Goal: Transaction & Acquisition: Book appointment/travel/reservation

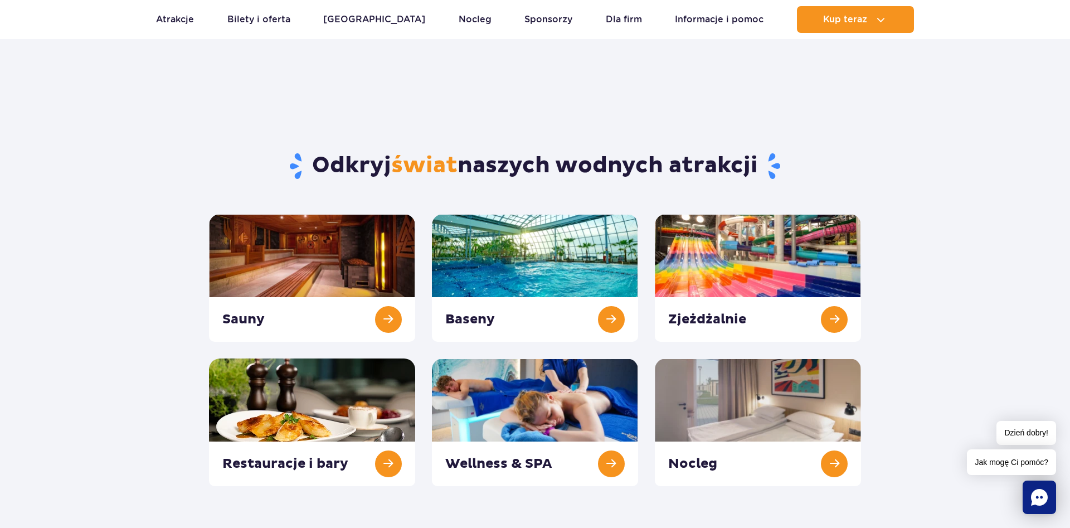
scroll to position [170, 0]
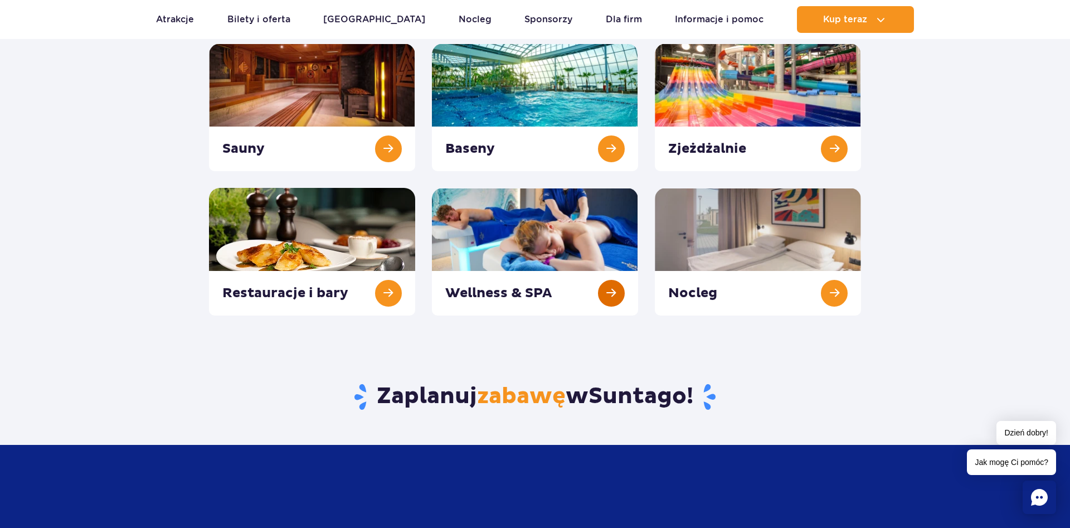
click at [574, 242] on link at bounding box center [535, 252] width 206 height 128
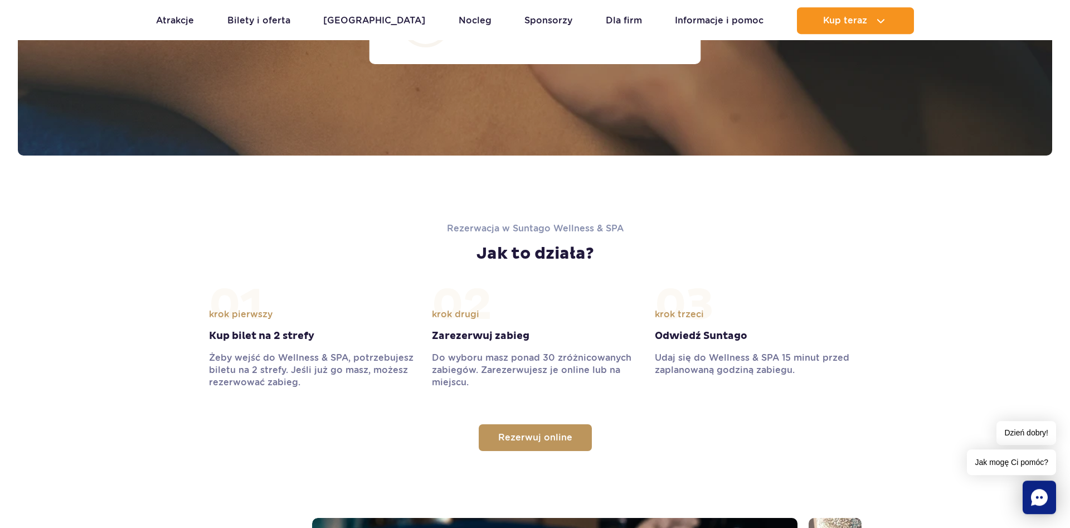
scroll to position [1080, 0]
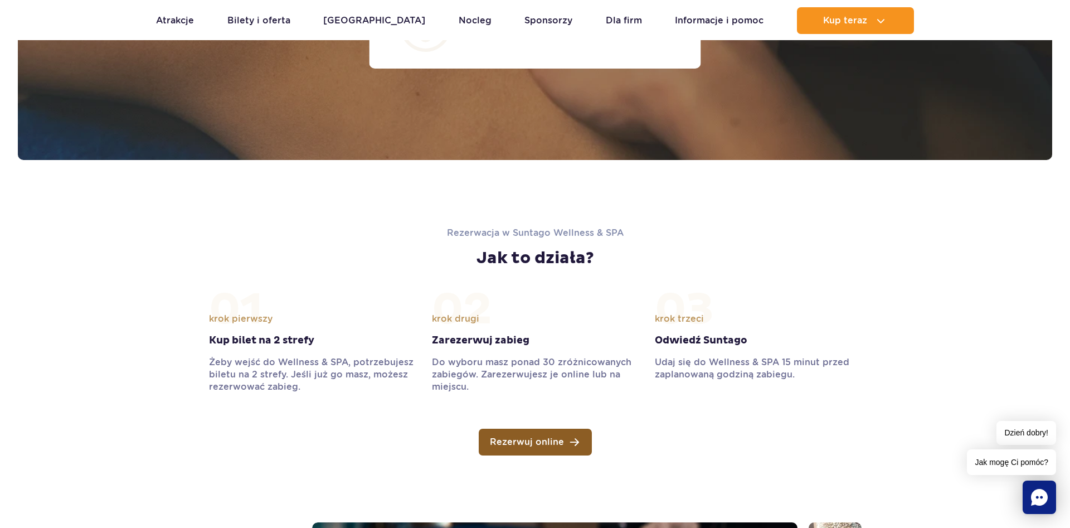
click at [569, 441] on link "Rezerwuj online" at bounding box center [535, 441] width 113 height 27
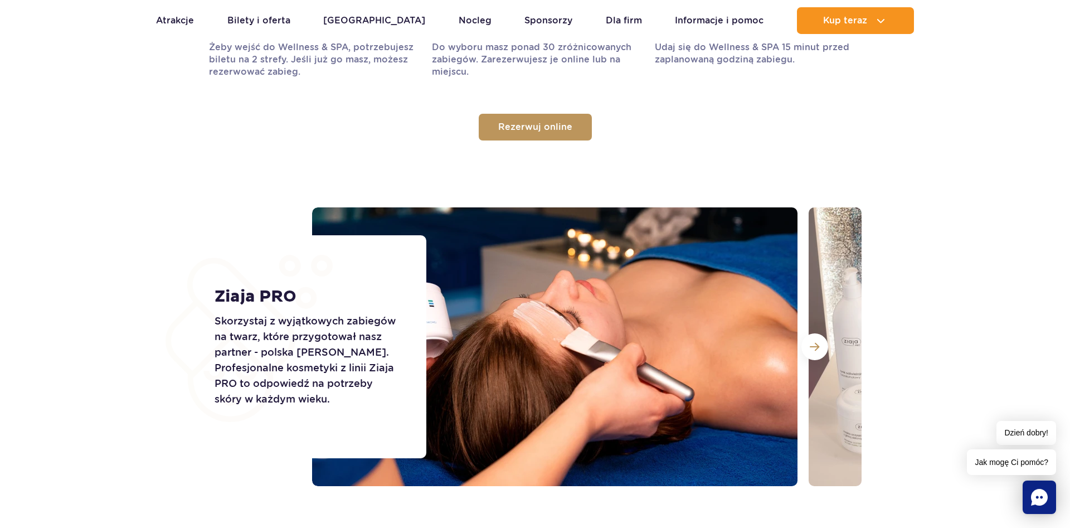
scroll to position [1477, 0]
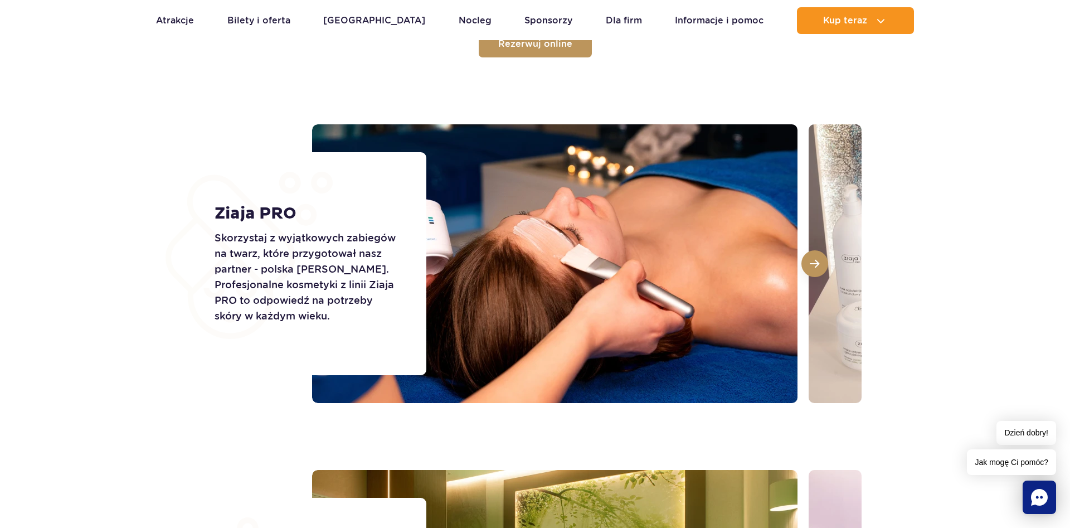
click at [826, 267] on button at bounding box center [814, 263] width 27 height 27
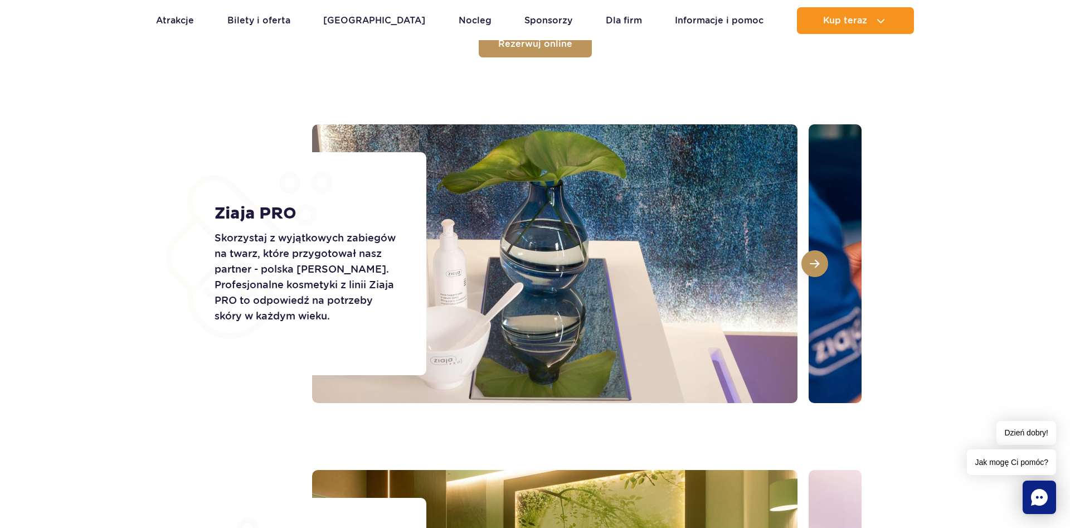
click at [816, 267] on span at bounding box center [813, 263] width 9 height 10
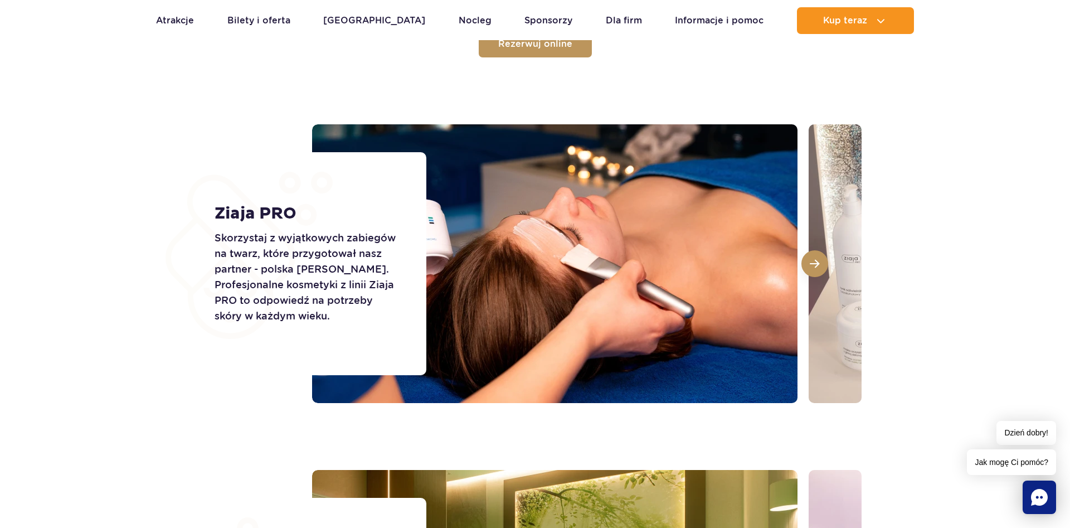
click at [816, 267] on span at bounding box center [813, 263] width 9 height 10
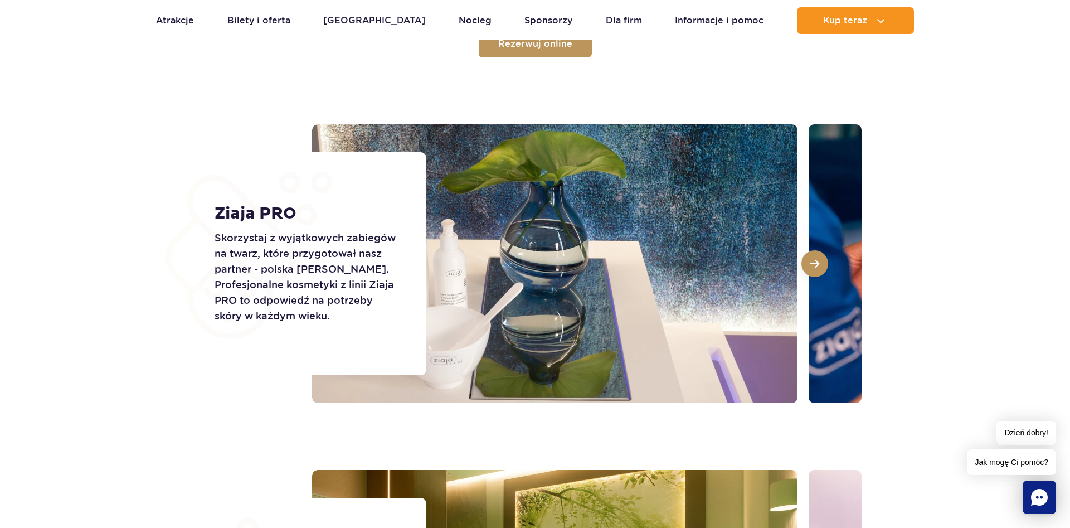
click at [816, 267] on span at bounding box center [813, 263] width 9 height 10
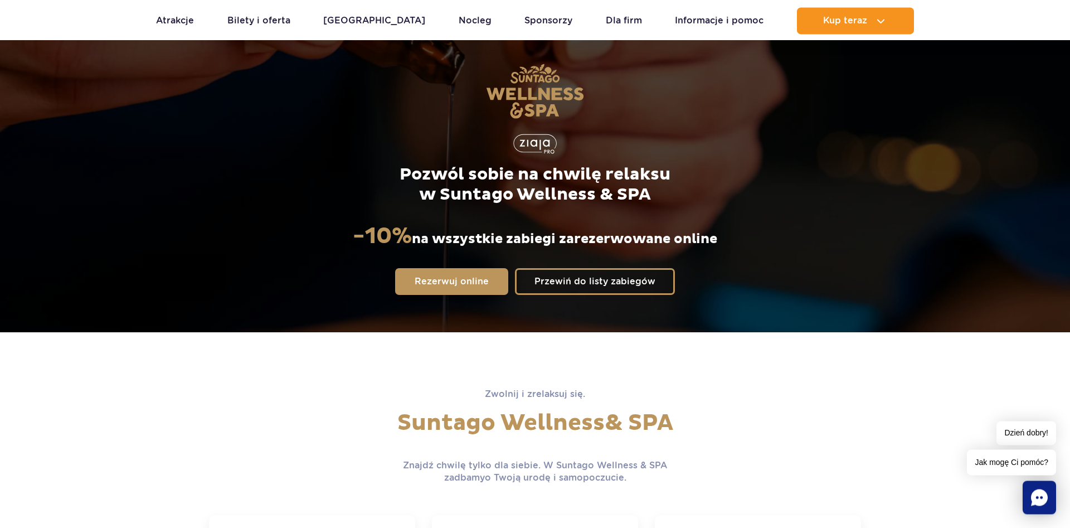
scroll to position [57, 0]
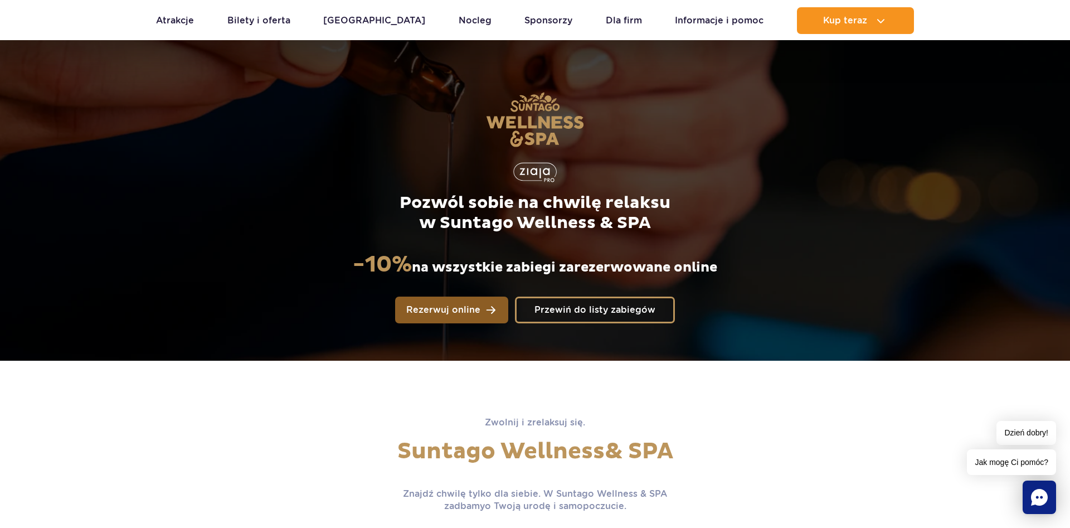
click at [453, 303] on link "Rezerwuj online" at bounding box center [451, 309] width 113 height 27
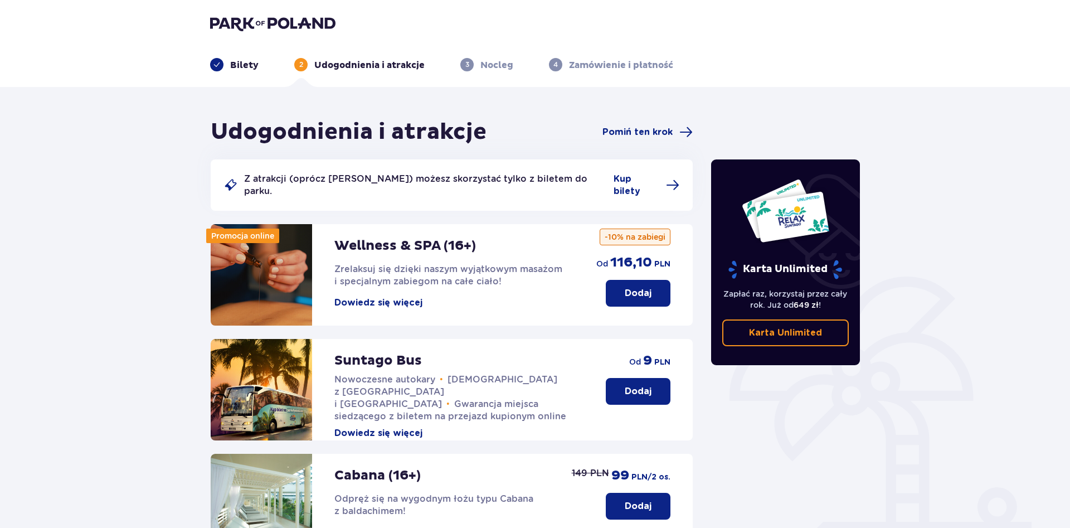
click at [646, 287] on p "Dodaj" at bounding box center [637, 293] width 27 height 12
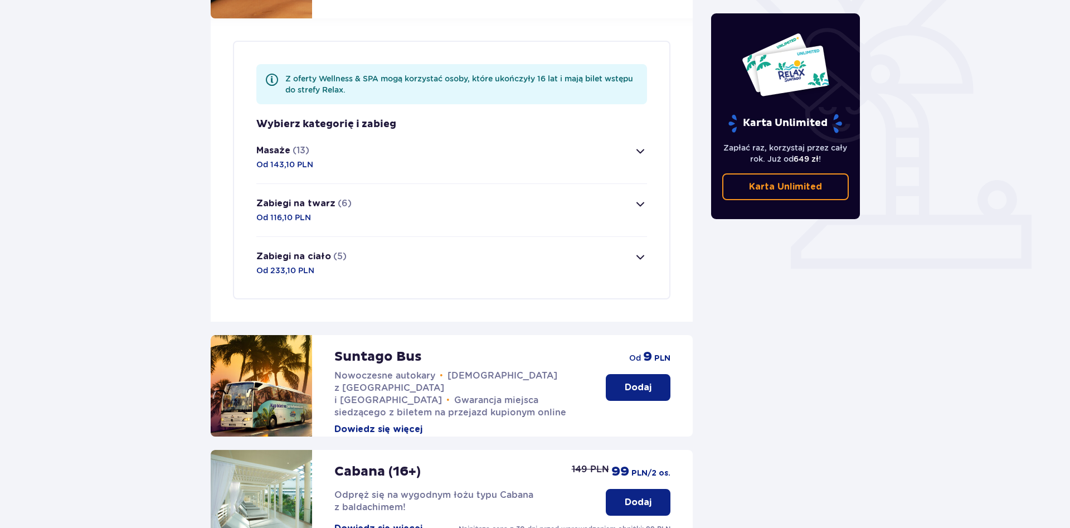
scroll to position [323, 0]
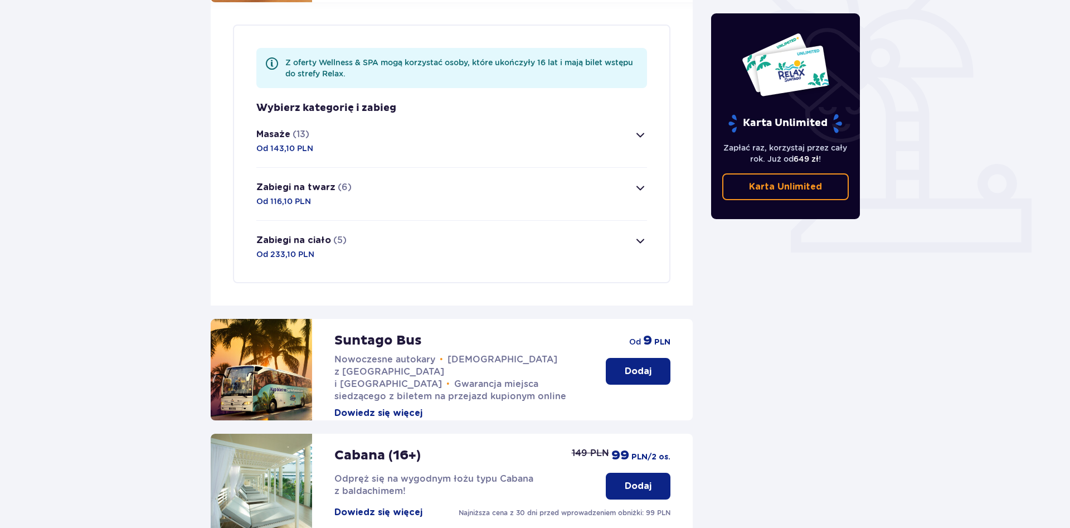
click at [638, 181] on span "button" at bounding box center [639, 187] width 13 height 13
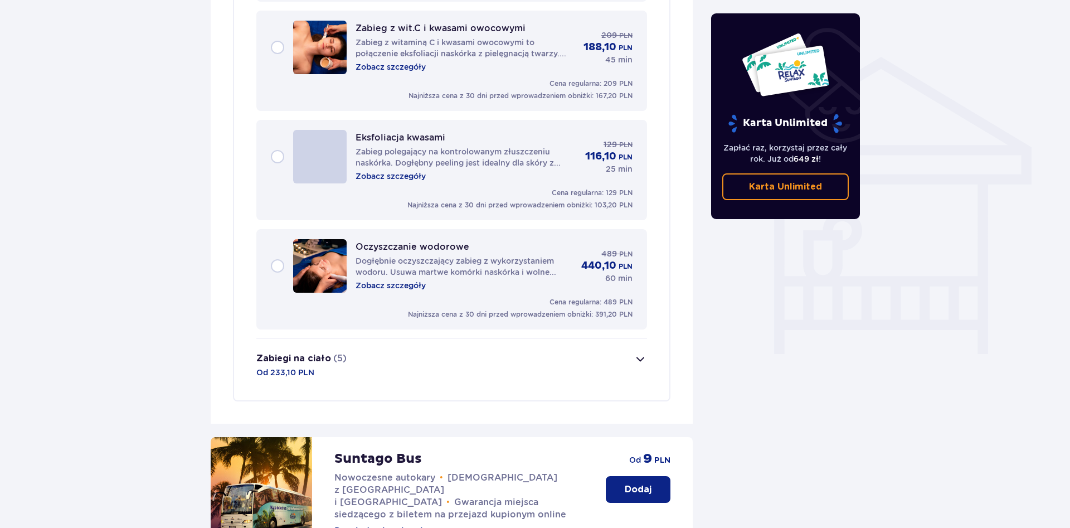
scroll to position [877, 0]
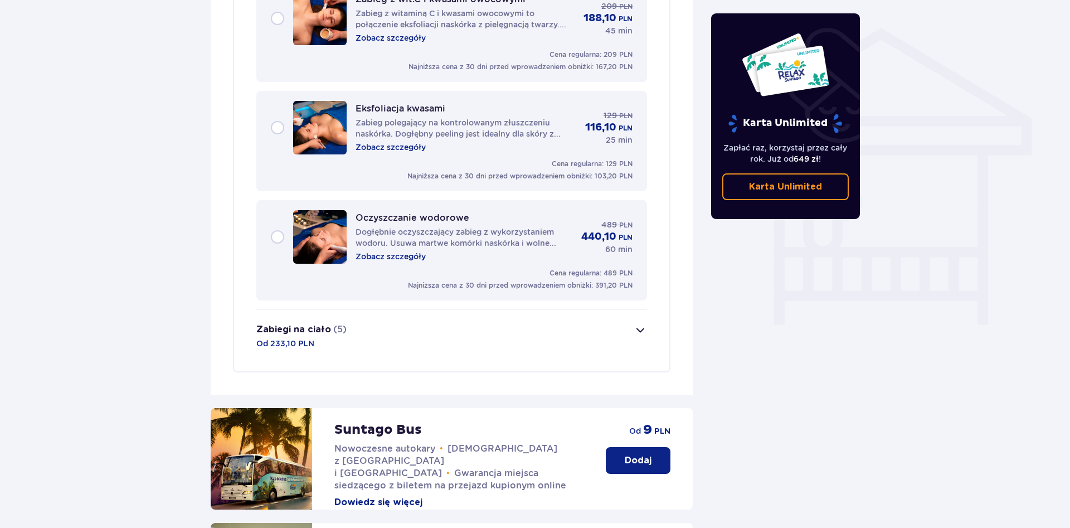
click at [640, 323] on span "button" at bounding box center [639, 329] width 13 height 13
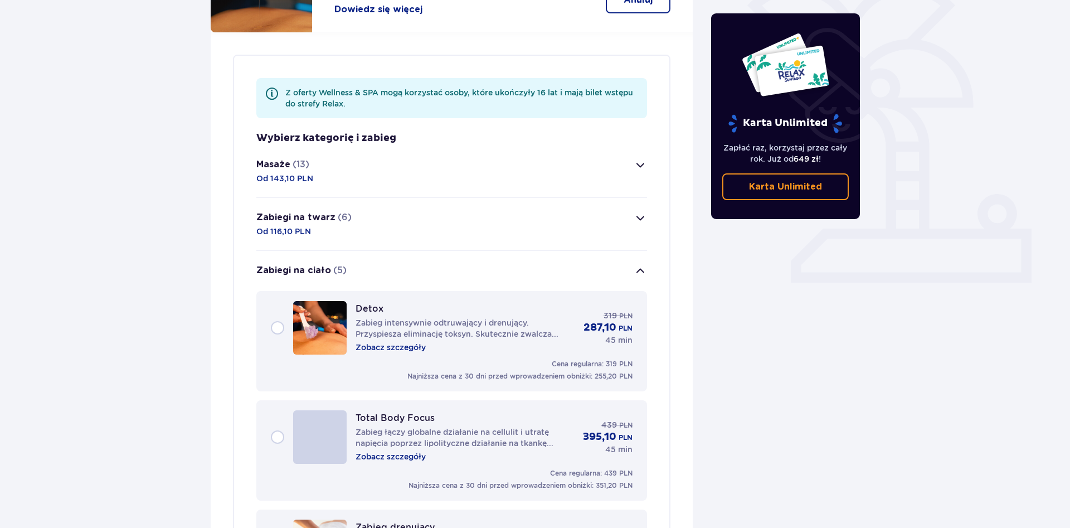
scroll to position [134, 0]
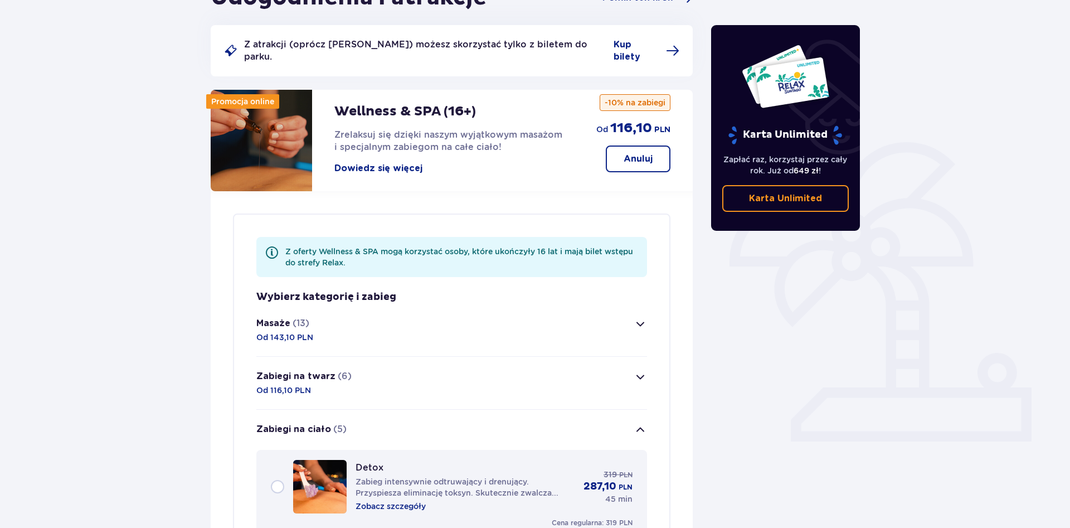
click at [639, 370] on span "button" at bounding box center [639, 376] width 13 height 13
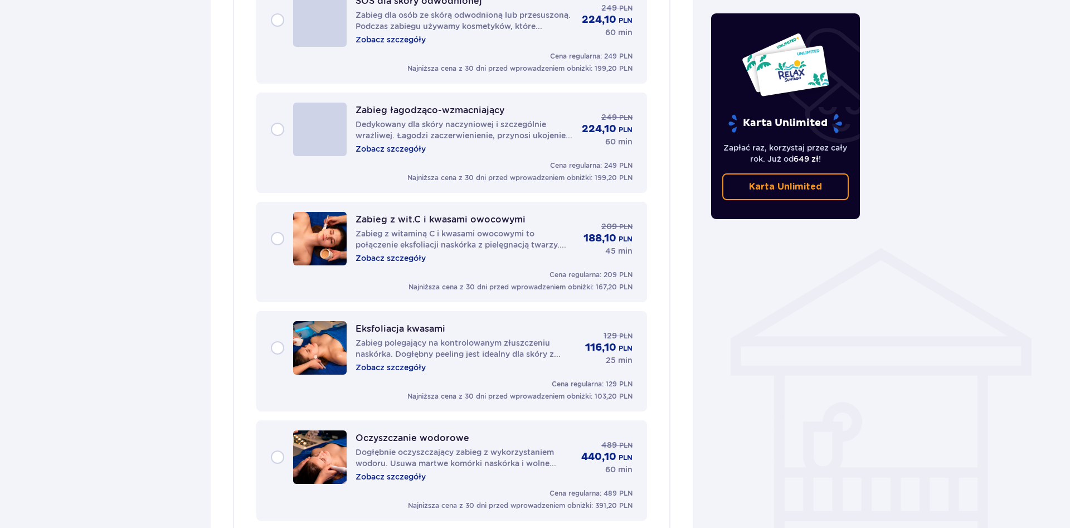
scroll to position [706, 0]
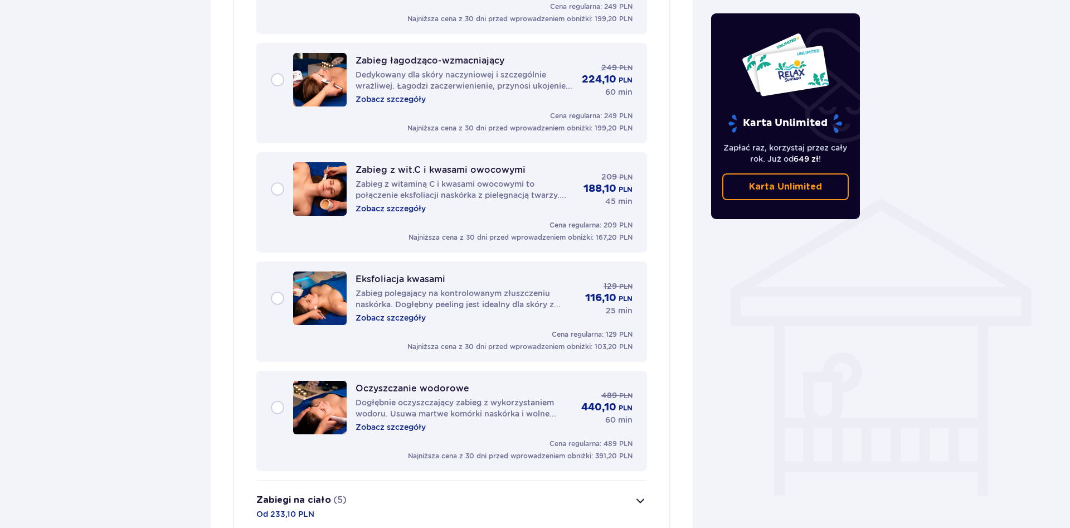
click at [412, 203] on p "Zobacz szczegóły" at bounding box center [390, 208] width 70 height 11
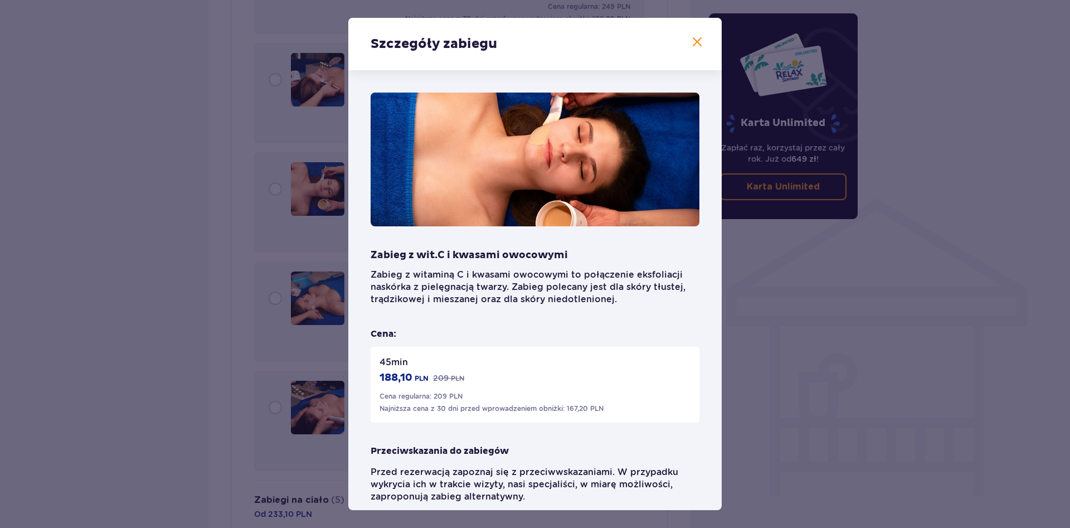
scroll to position [37, 0]
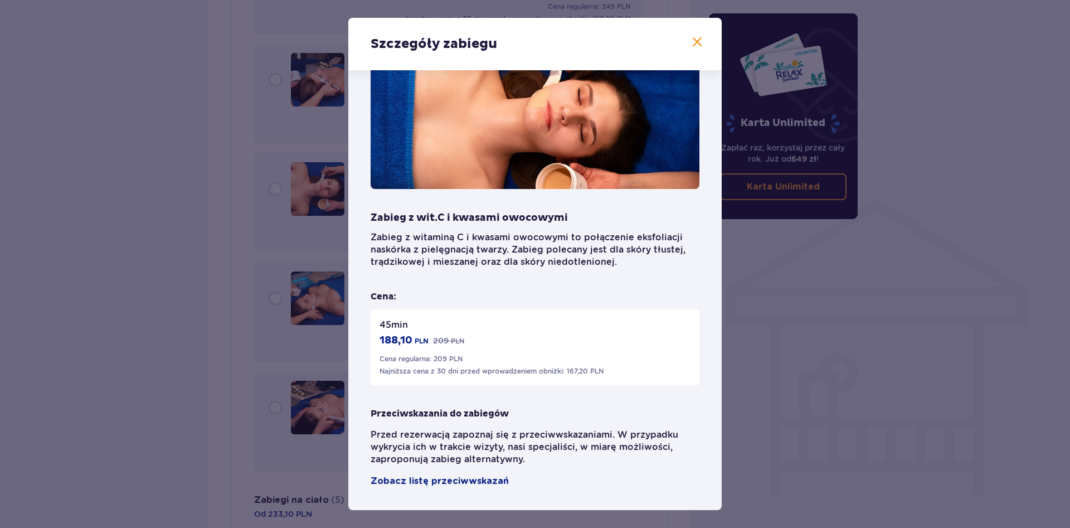
click at [692, 41] on span at bounding box center [696, 42] width 13 height 13
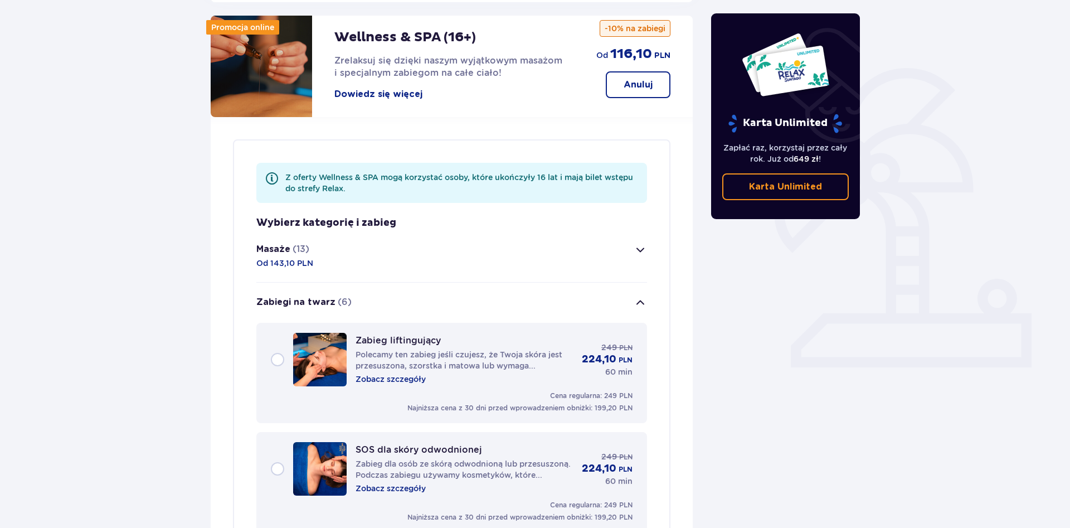
scroll to position [195, 0]
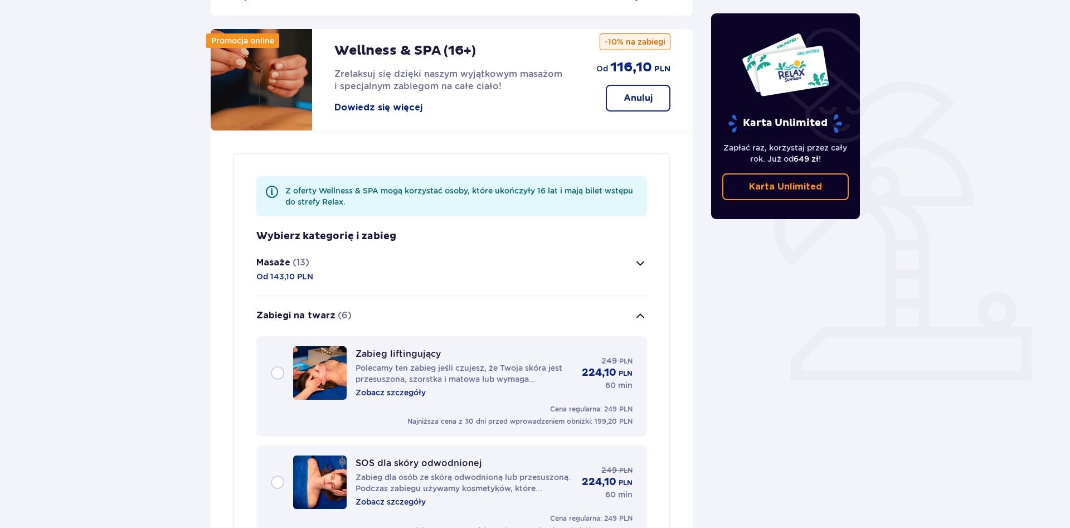
click at [635, 256] on span "button" at bounding box center [639, 262] width 13 height 13
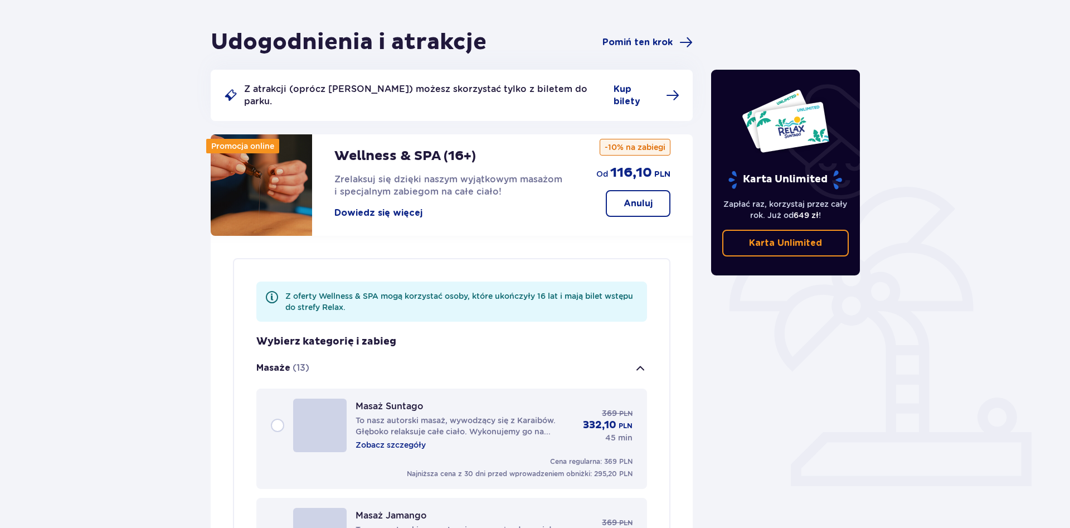
scroll to position [0, 0]
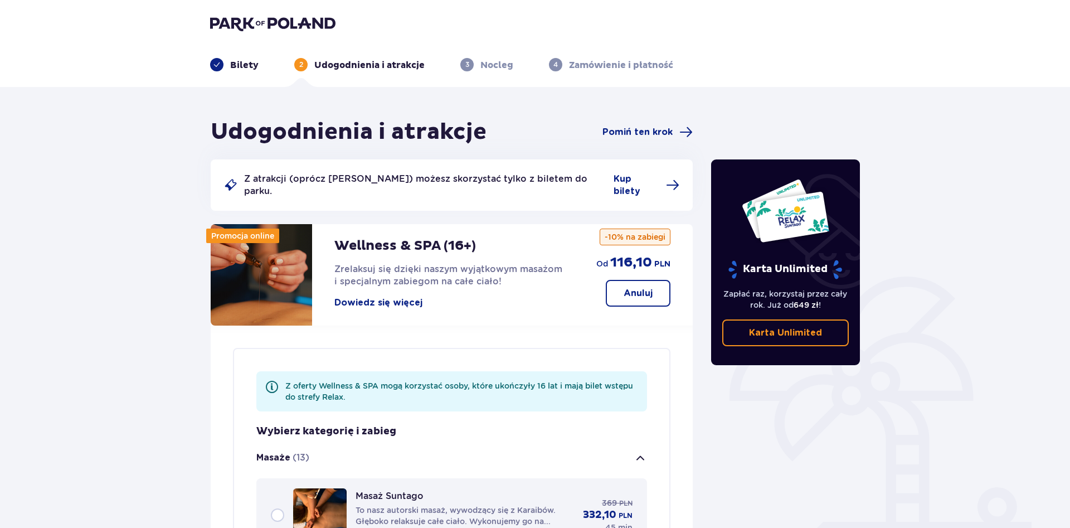
click at [642, 451] on span "button" at bounding box center [639, 457] width 13 height 13
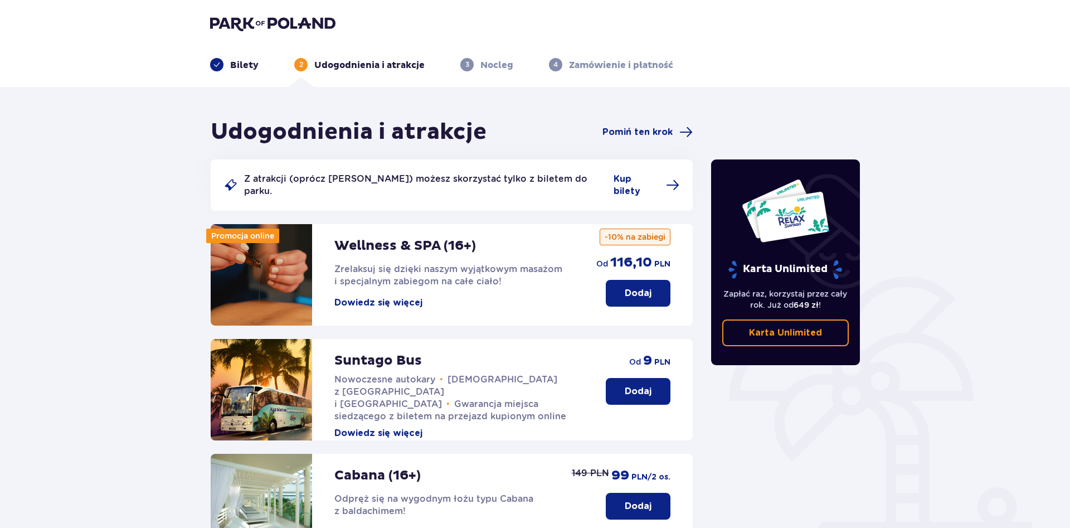
click at [624, 287] on p "Dodaj" at bounding box center [637, 293] width 27 height 12
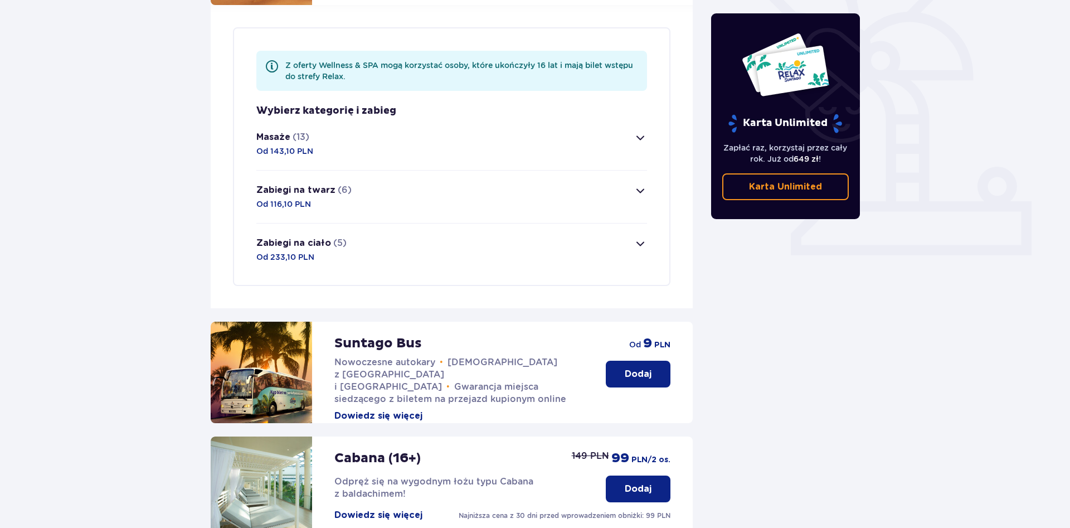
scroll to position [323, 0]
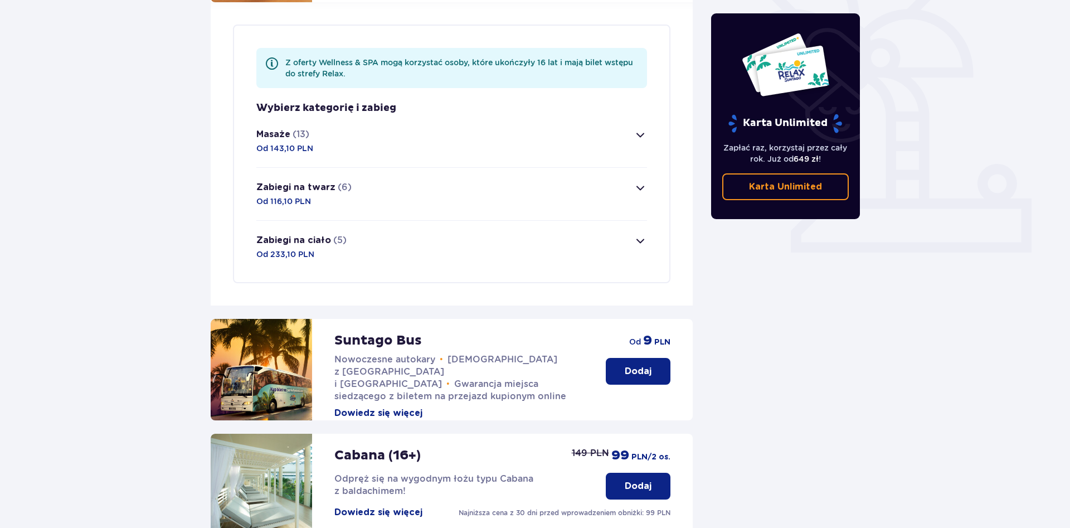
drag, startPoint x: 639, startPoint y: 174, endPoint x: 682, endPoint y: 220, distance: 63.1
click at [639, 181] on span "button" at bounding box center [639, 187] width 13 height 13
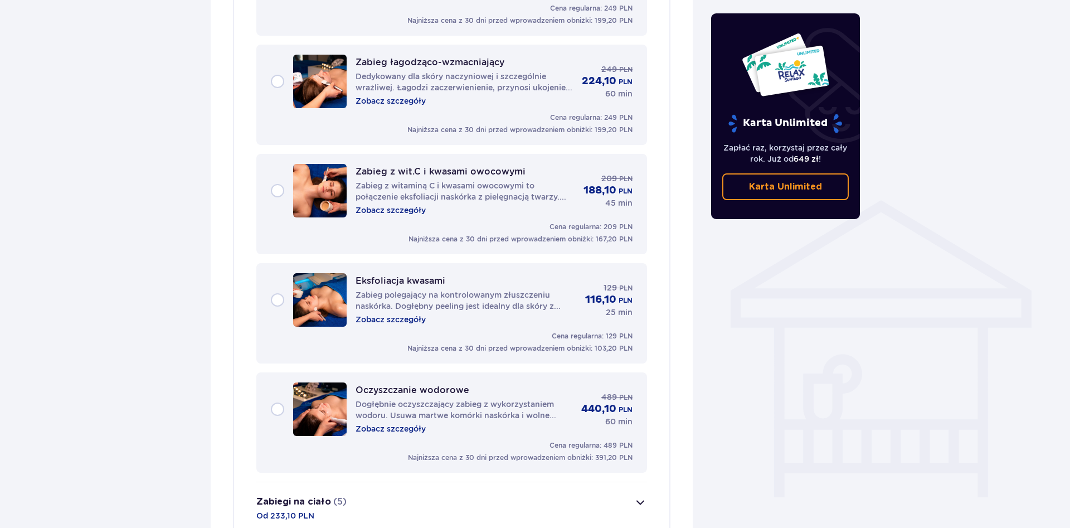
scroll to position [706, 0]
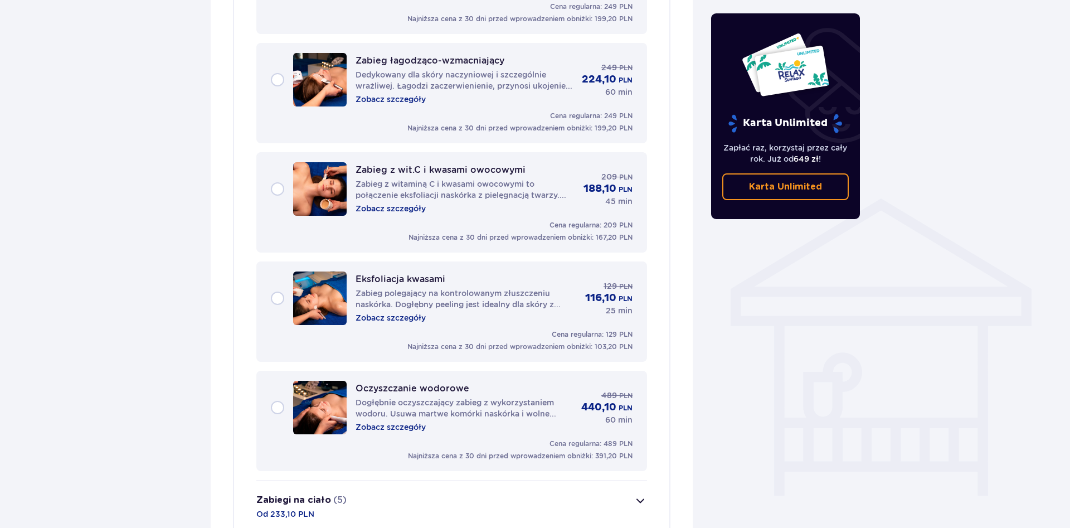
click at [578, 409] on div "Oczyszczanie wodorowe Dogłębnie oczyszczający zabieg z wykorzystaniem wodoru. U…" at bounding box center [452, 406] width 362 height 53
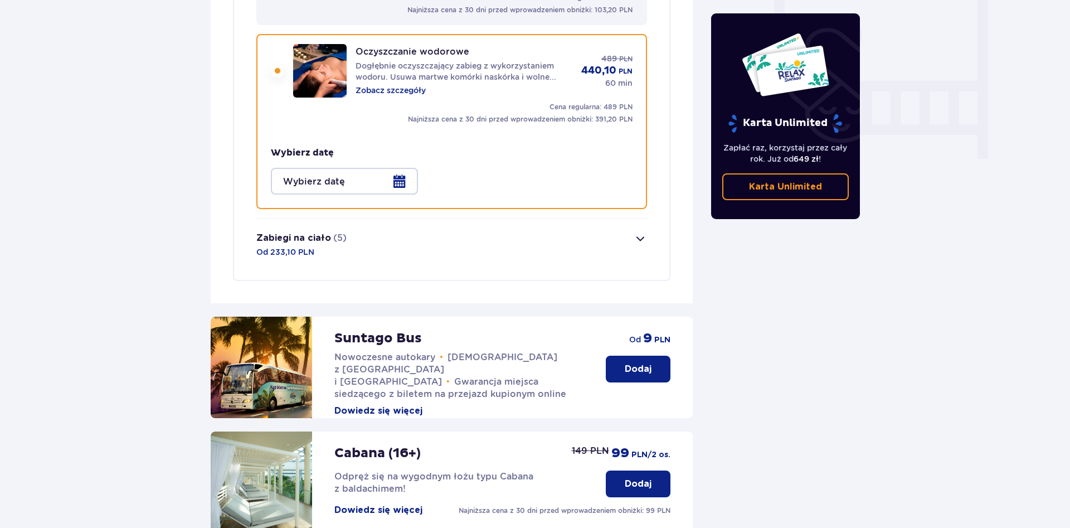
scroll to position [1052, 0]
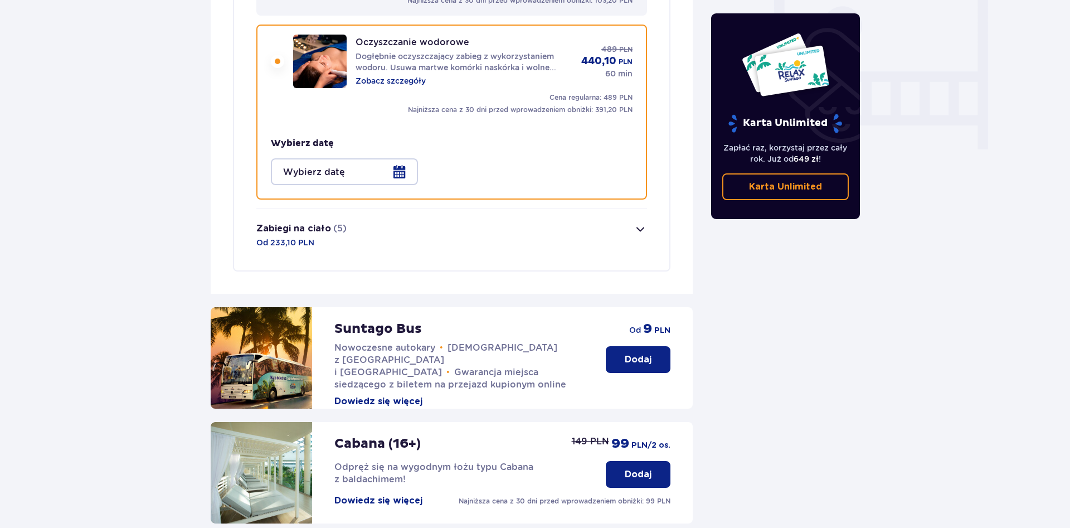
click at [403, 160] on div at bounding box center [344, 171] width 147 height 27
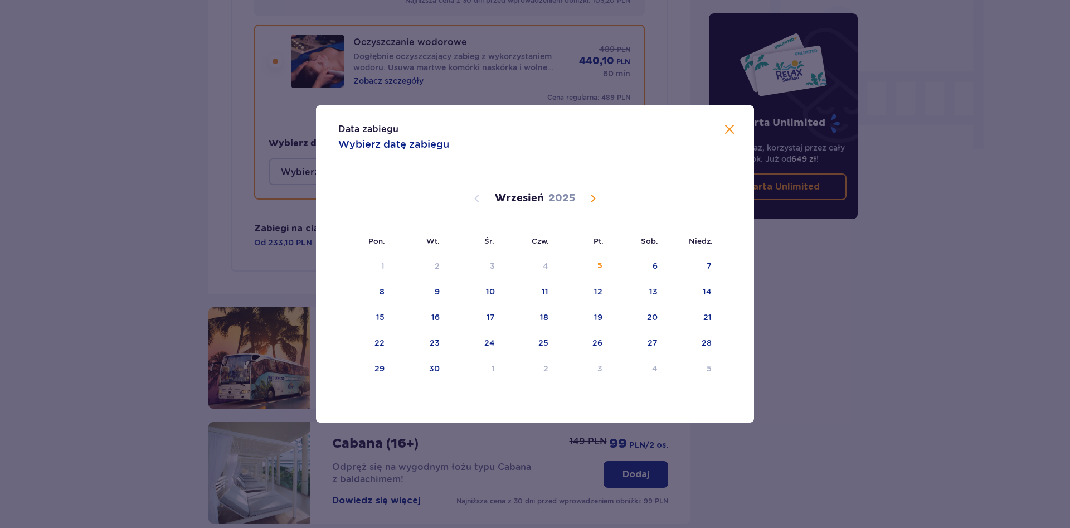
click at [594, 197] on span "Calendar" at bounding box center [592, 198] width 13 height 13
click at [383, 343] on div "20" at bounding box center [380, 342] width 11 height 11
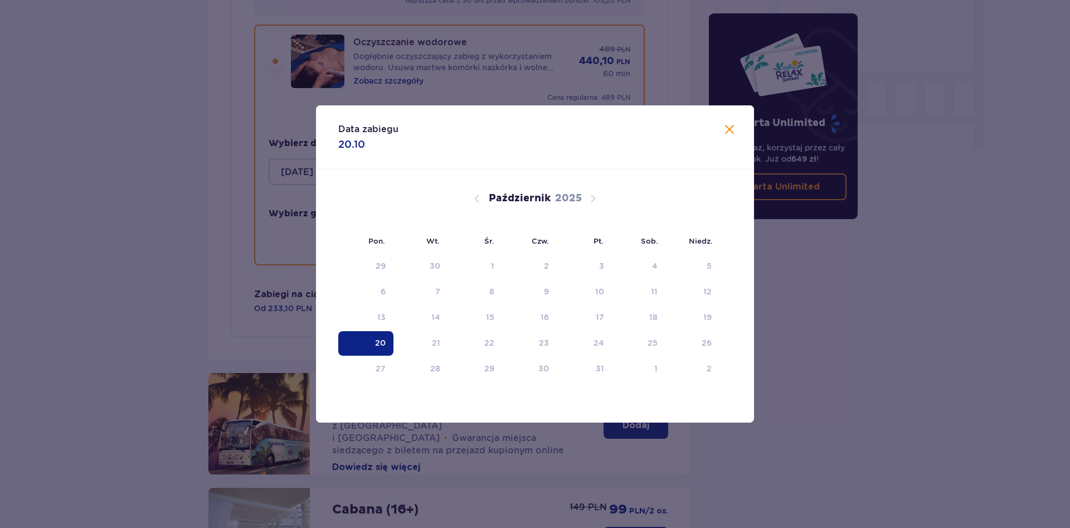
type input "20.10.25"
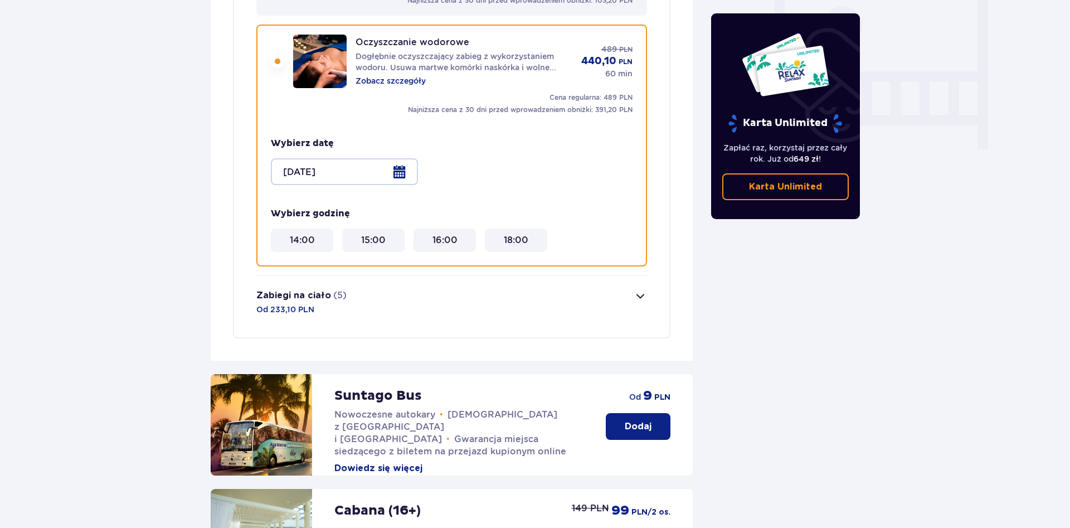
click at [369, 234] on 15\ "15:00" at bounding box center [373, 240] width 25 height 12
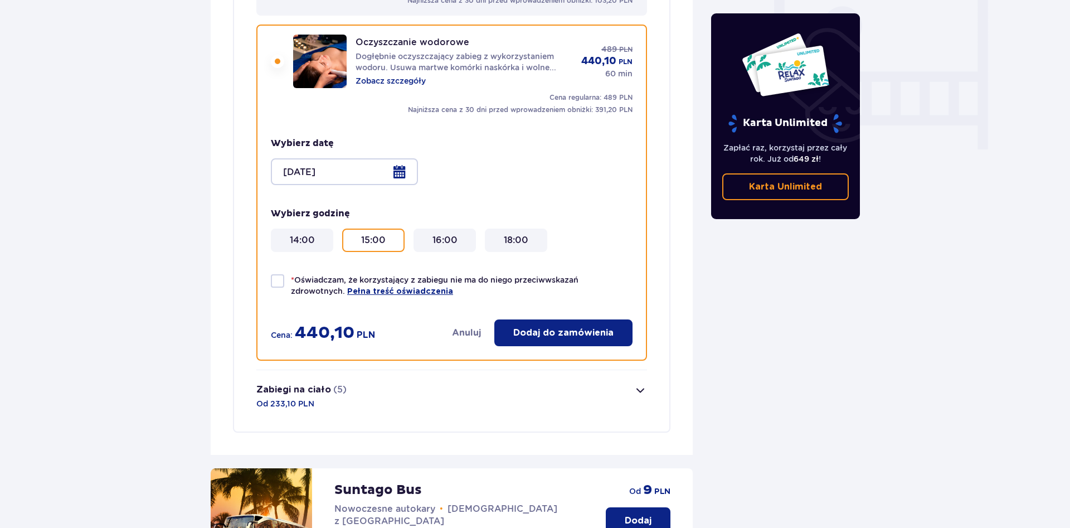
drag, startPoint x: 275, startPoint y: 270, endPoint x: 304, endPoint y: 273, distance: 29.7
click at [275, 274] on div at bounding box center [277, 280] width 13 height 13
checkbox input "true"
click at [399, 164] on div at bounding box center [344, 171] width 147 height 27
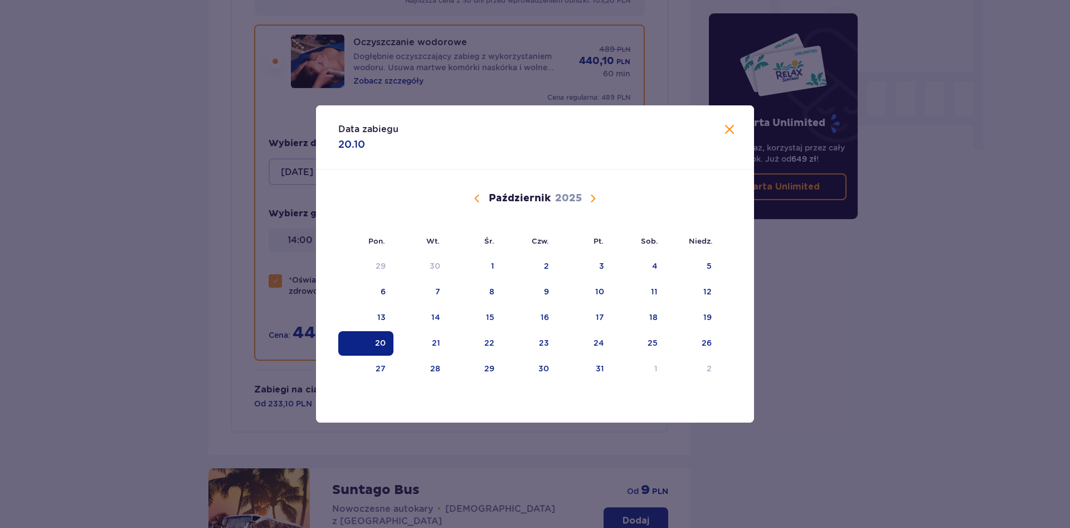
click at [593, 199] on span "Calendar" at bounding box center [592, 198] width 13 height 13
click at [494, 349] on div "19" at bounding box center [474, 343] width 54 height 25
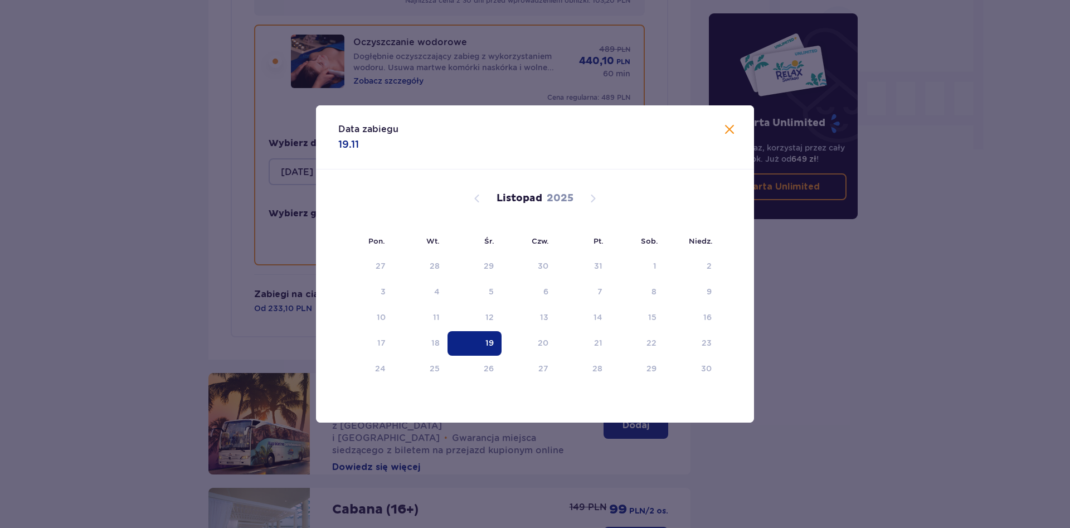
type input "19.11.25"
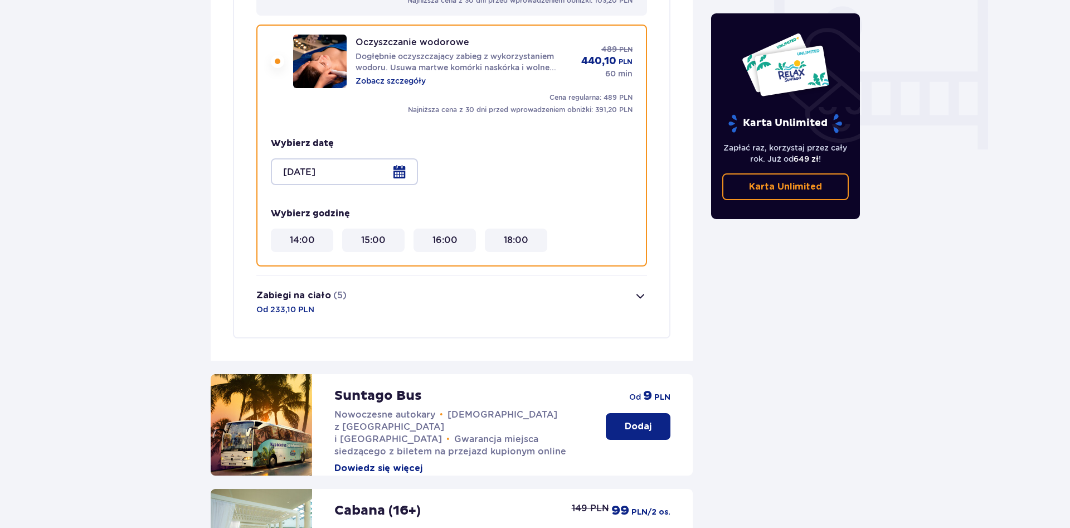
click at [369, 234] on 15\ "15:00" at bounding box center [373, 240] width 25 height 12
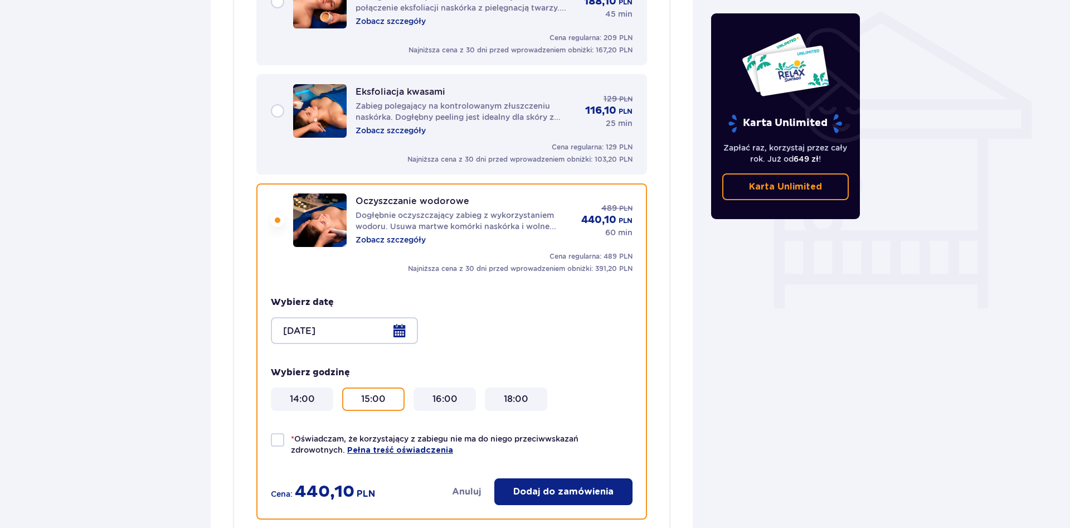
scroll to position [882, 0]
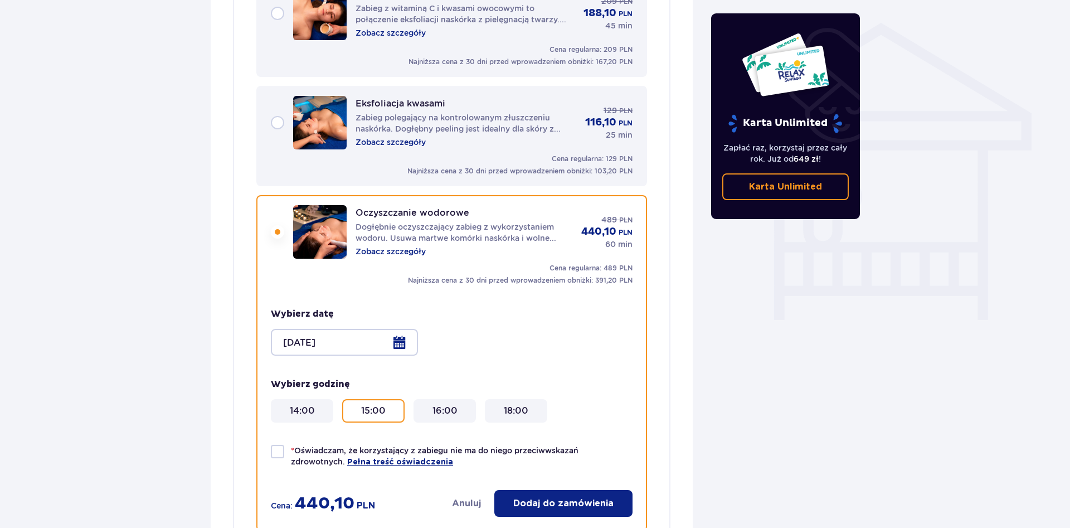
click at [471, 497] on button "Anuluj" at bounding box center [466, 503] width 29 height 12
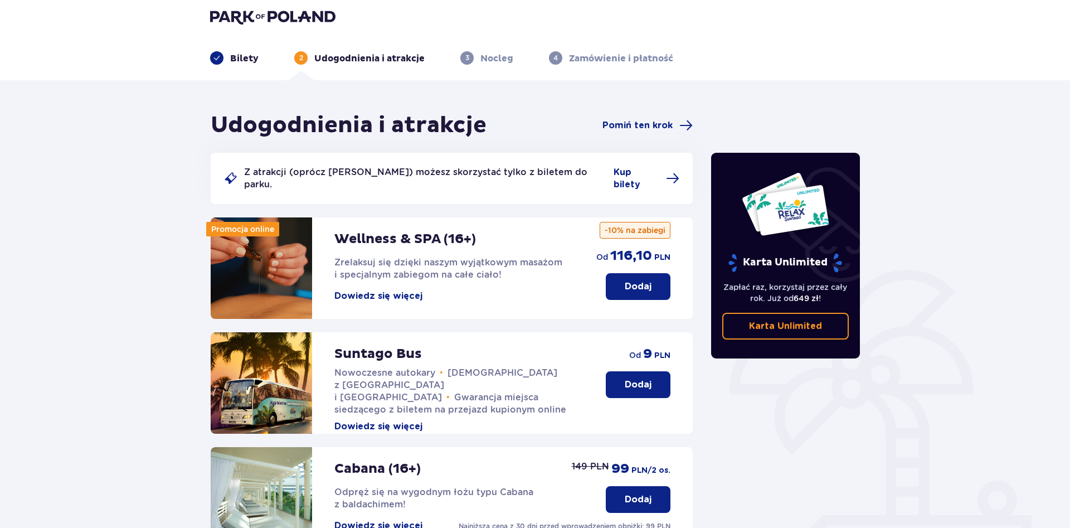
scroll to position [0, 0]
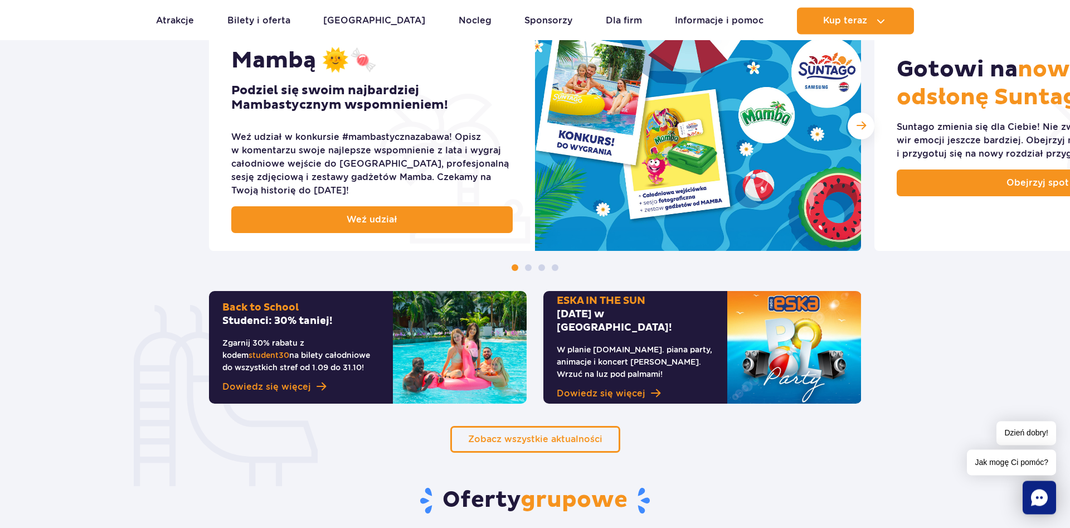
scroll to position [511, 0]
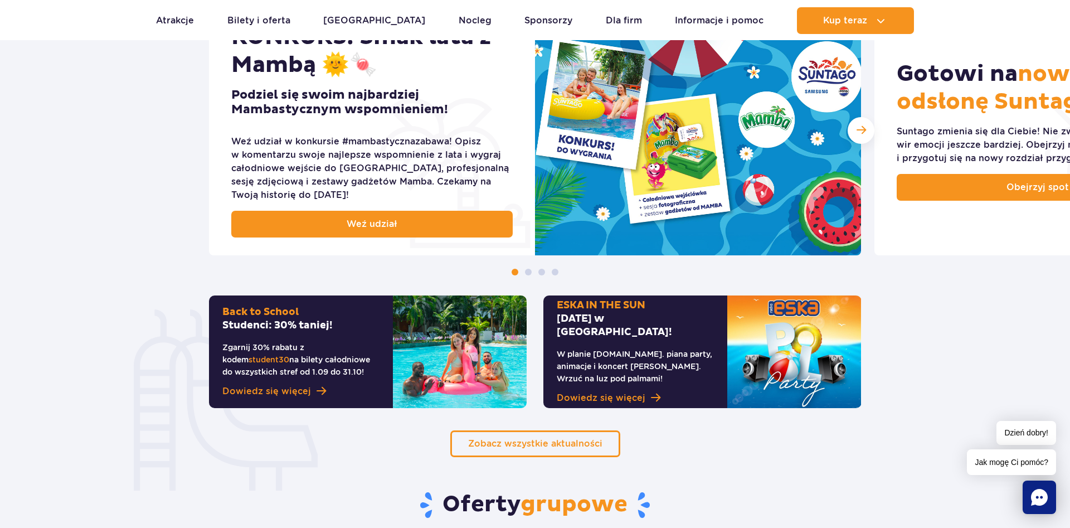
click at [553, 271] on span at bounding box center [554, 272] width 7 height 7
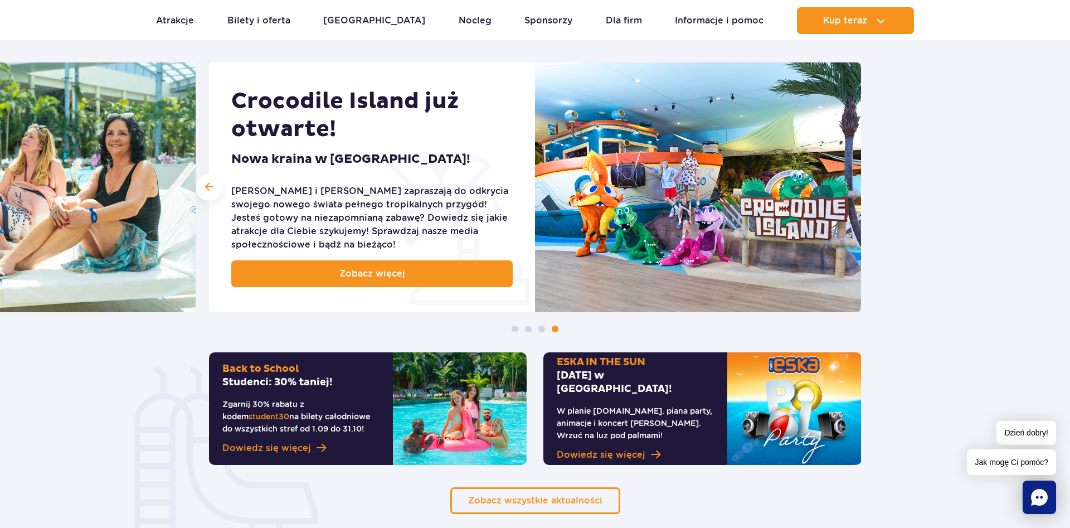
scroll to position [398, 0]
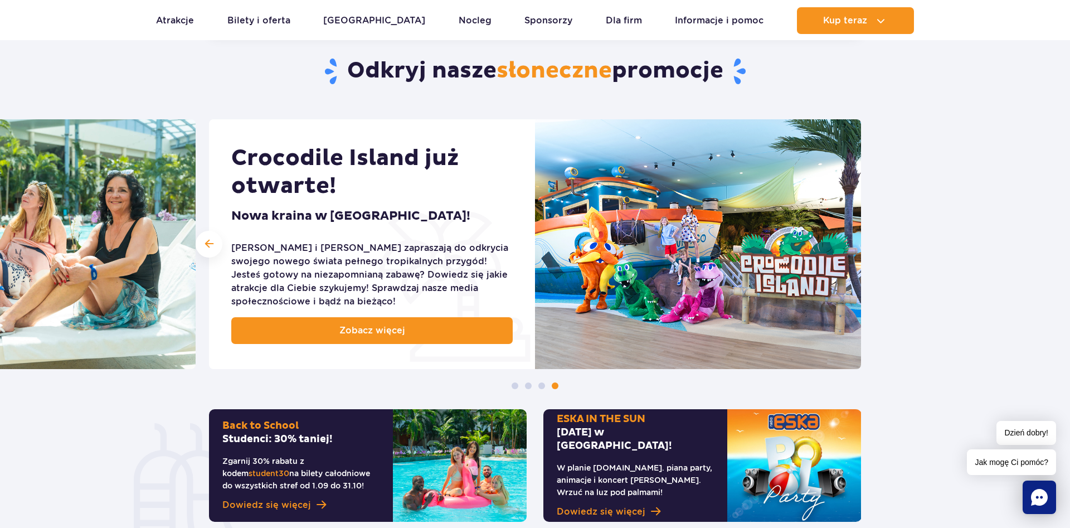
click at [540, 383] on span at bounding box center [541, 385] width 7 height 7
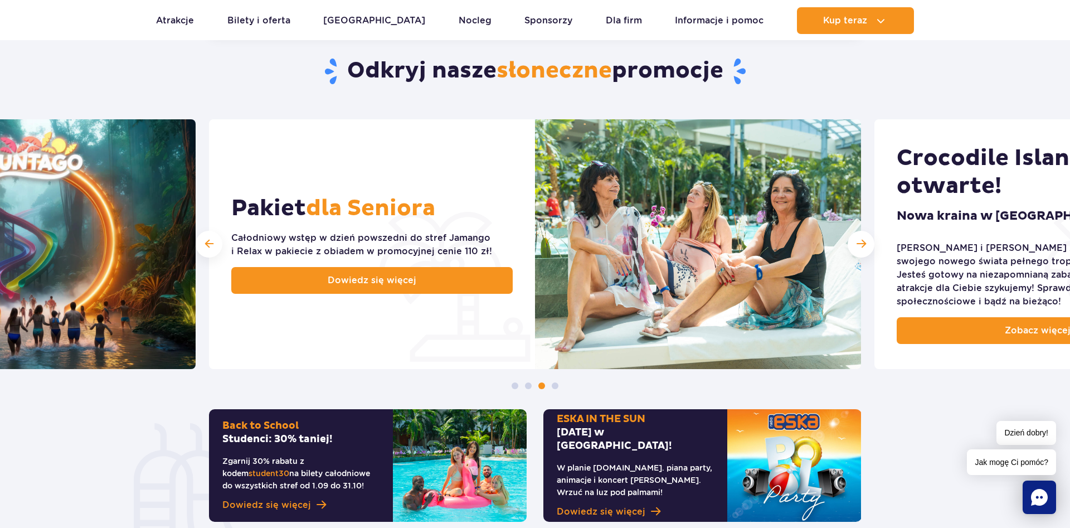
click at [529, 388] on span at bounding box center [528, 385] width 7 height 7
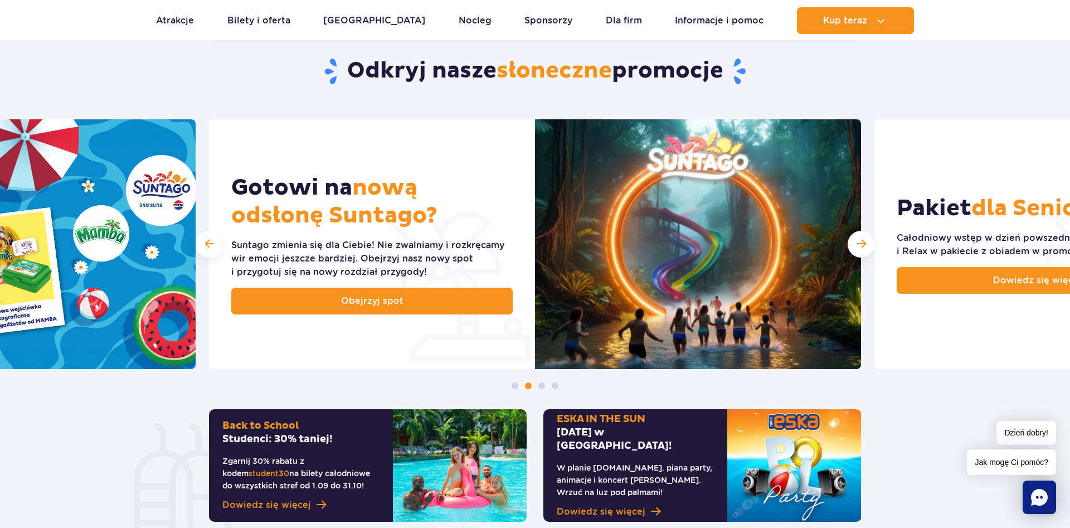
click at [540, 384] on span at bounding box center [541, 385] width 7 height 7
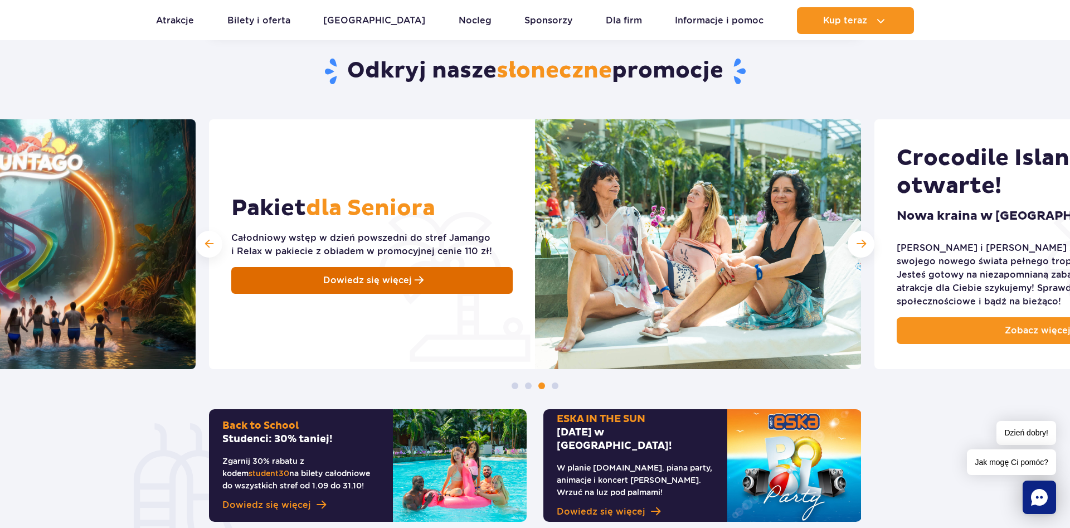
click at [460, 275] on link "Dowiedz się więcej" at bounding box center [371, 280] width 281 height 27
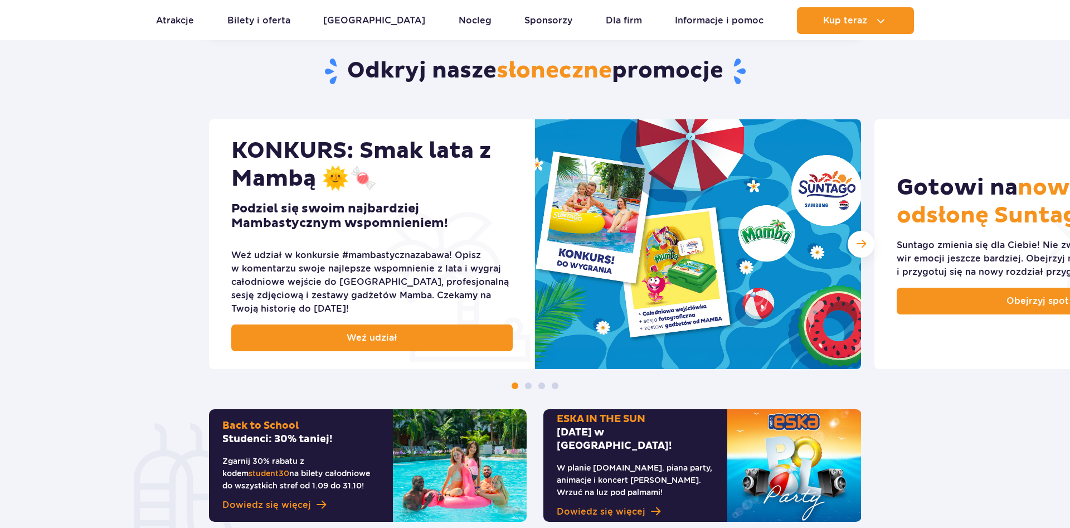
scroll to position [398, 0]
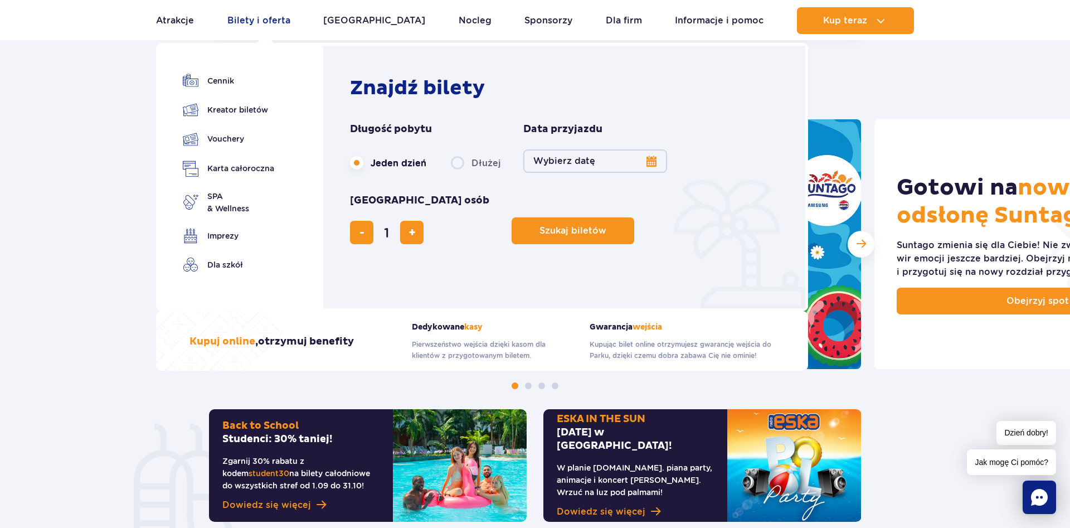
click at [277, 21] on link "Bilety i oferta" at bounding box center [258, 20] width 63 height 27
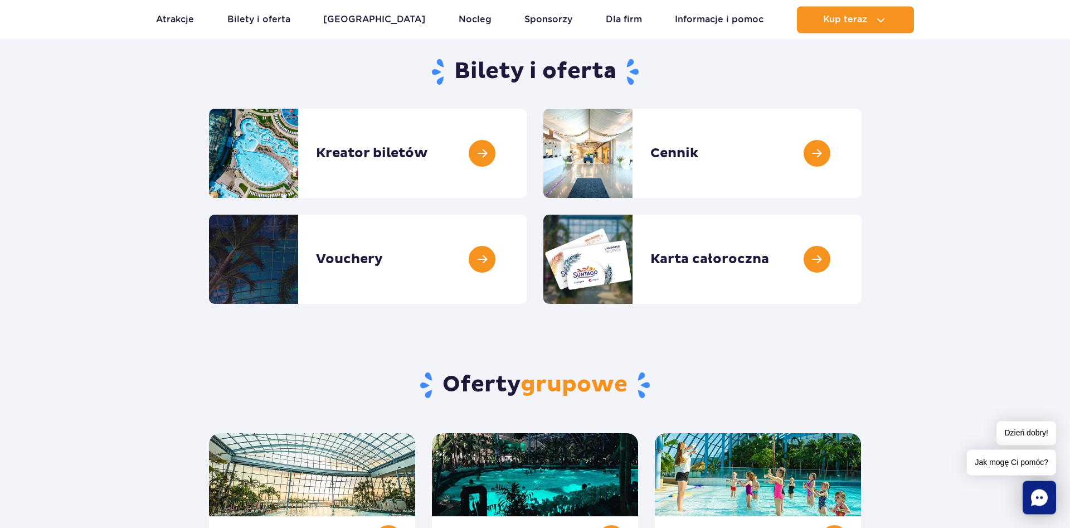
scroll to position [57, 0]
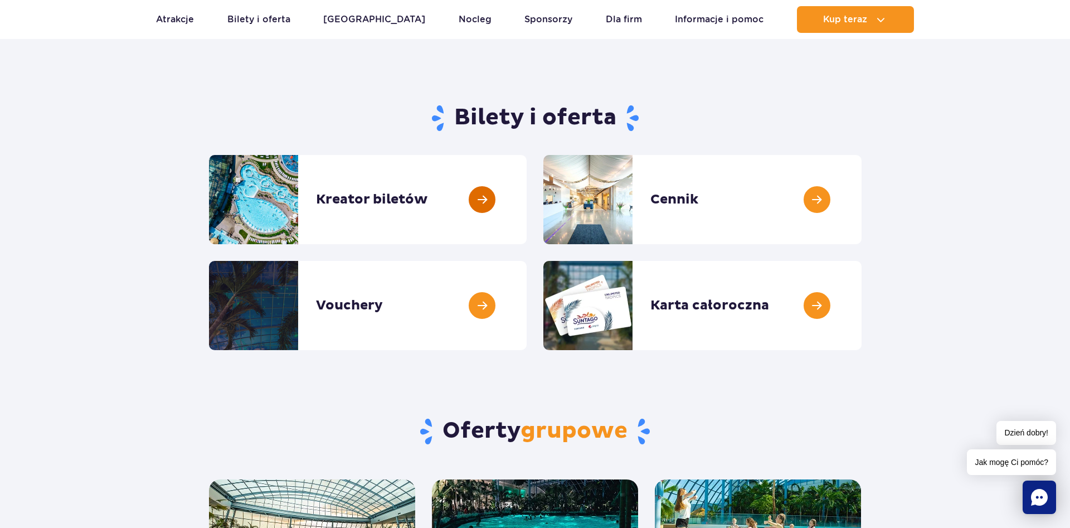
click at [526, 197] on link at bounding box center [526, 199] width 0 height 89
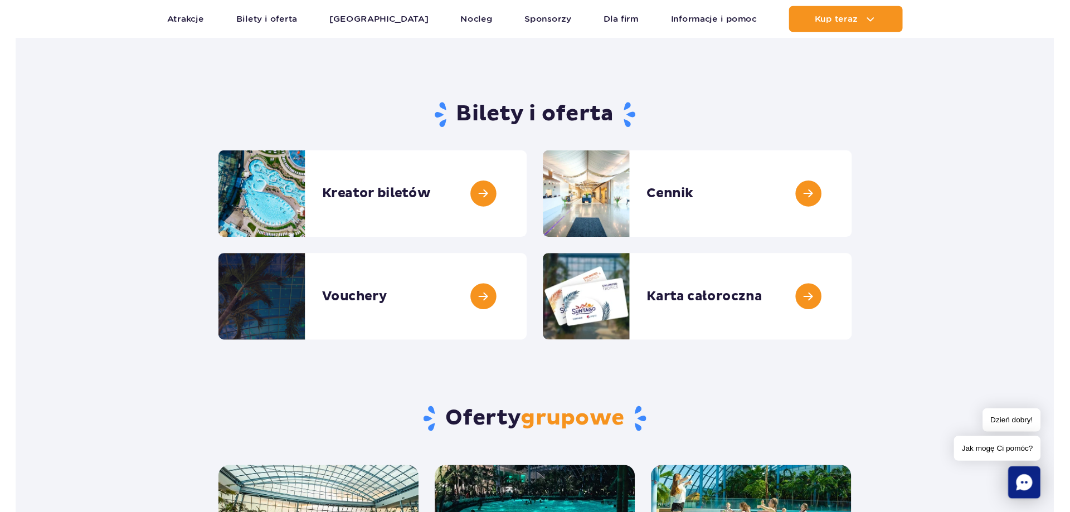
scroll to position [0, 0]
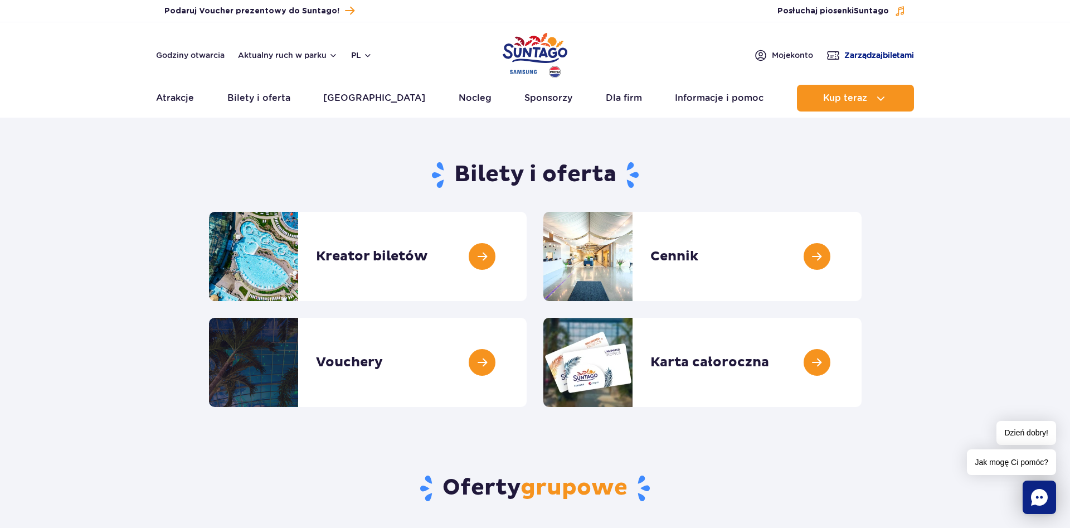
click at [881, 51] on span "Zarządzaj biletami" at bounding box center [879, 55] width 70 height 11
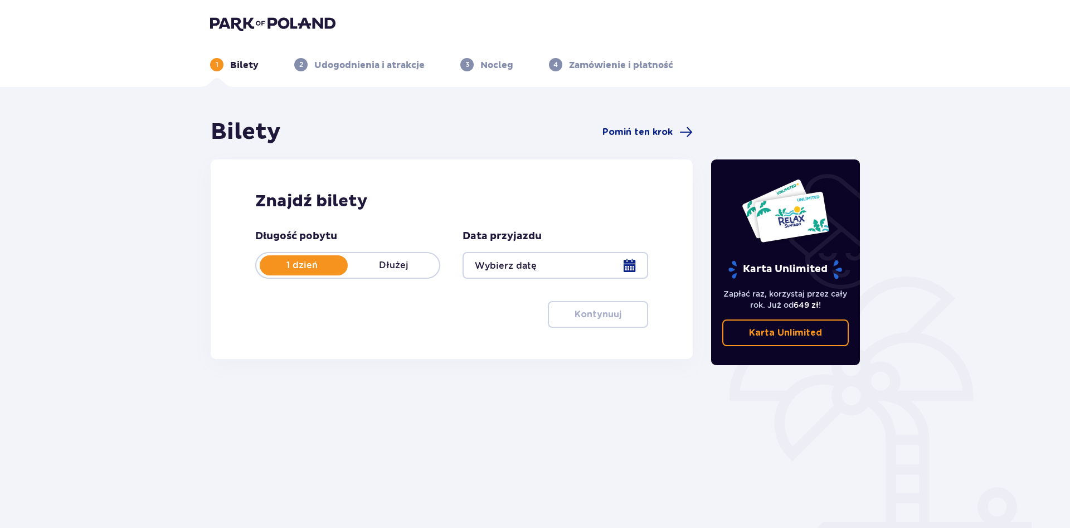
click at [627, 262] on div at bounding box center [554, 265] width 185 height 27
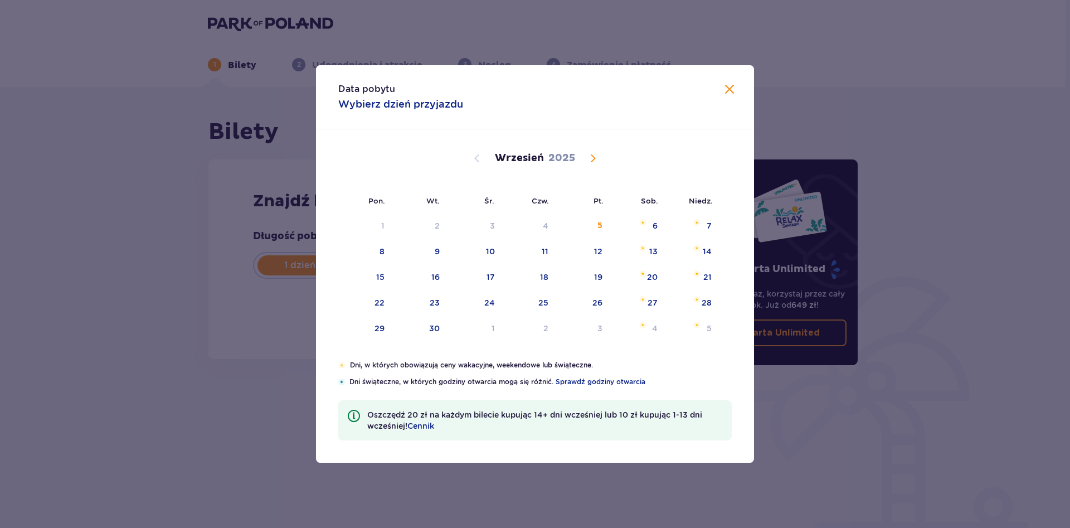
click at [728, 87] on span at bounding box center [729, 89] width 13 height 13
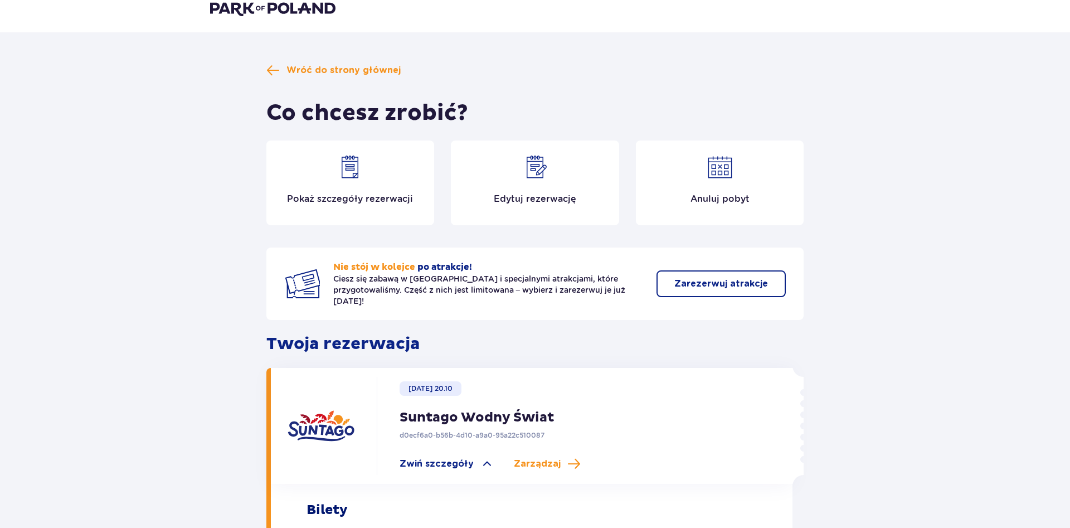
scroll to position [14, 0]
click at [567, 202] on p "Edytuj rezerwację" at bounding box center [535, 199] width 82 height 12
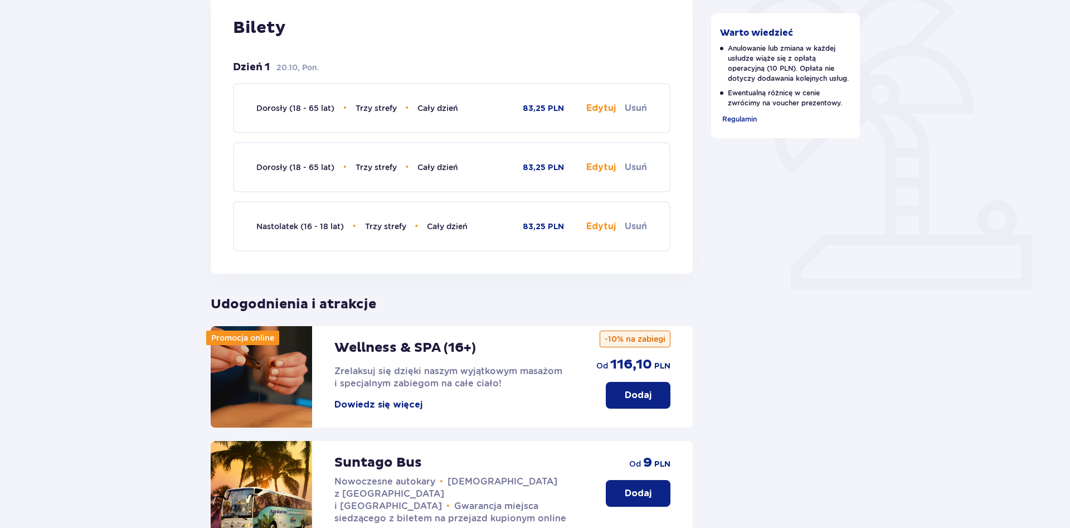
scroll to position [355, 0]
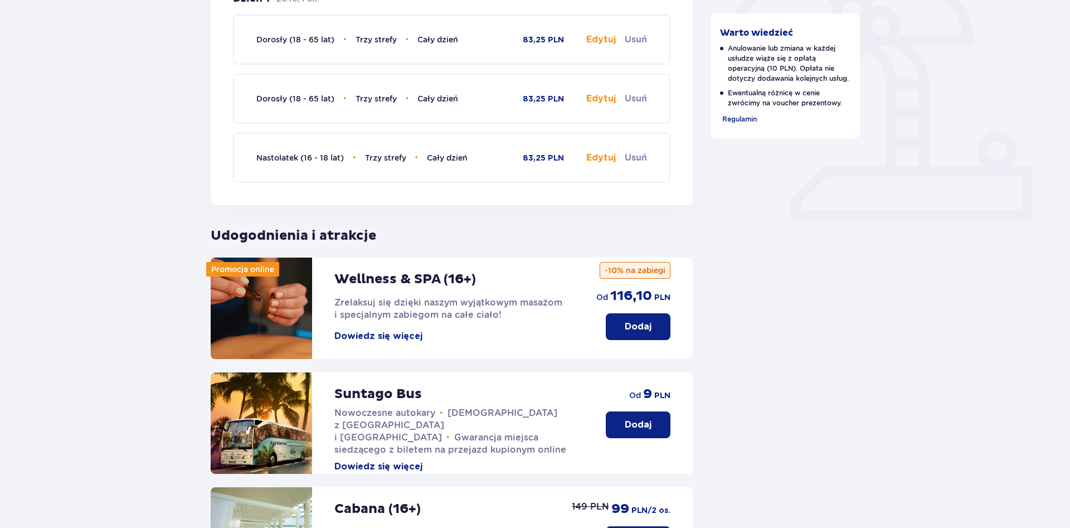
click at [619, 328] on button "Dodaj" at bounding box center [638, 326] width 65 height 27
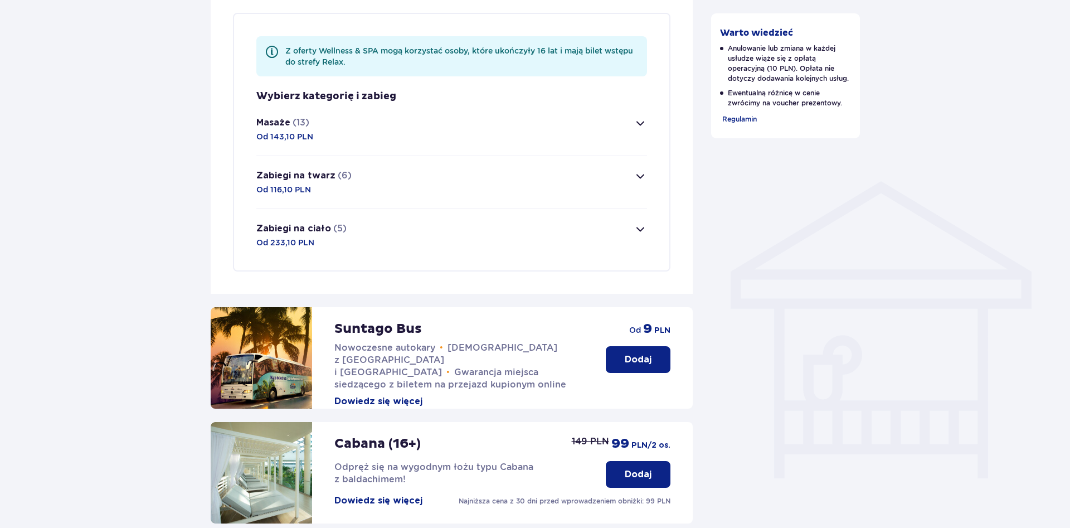
scroll to position [724, 0]
click at [420, 185] on button "Zabiegi na twarz (6) Od 116,10 PLN" at bounding box center [451, 181] width 391 height 52
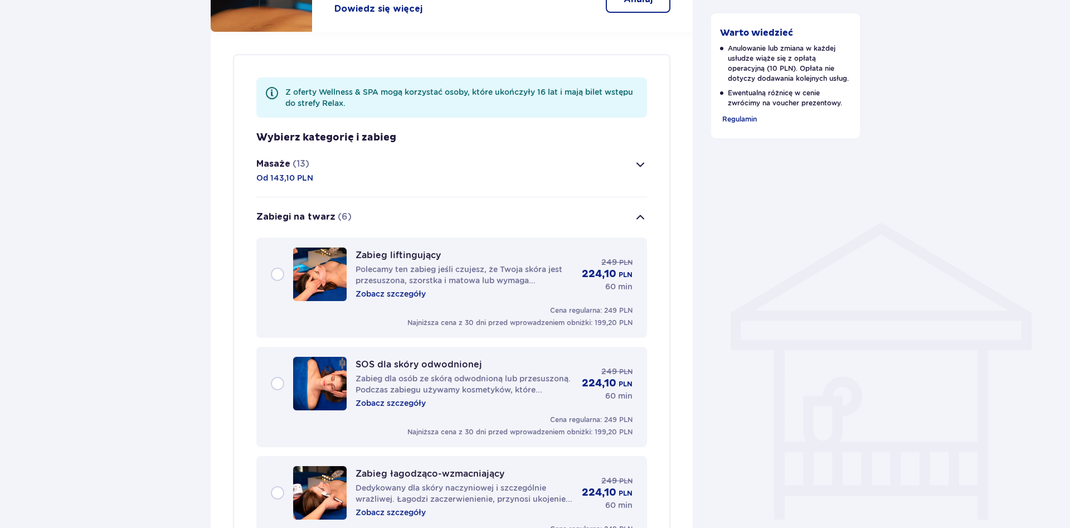
scroll to position [653, 0]
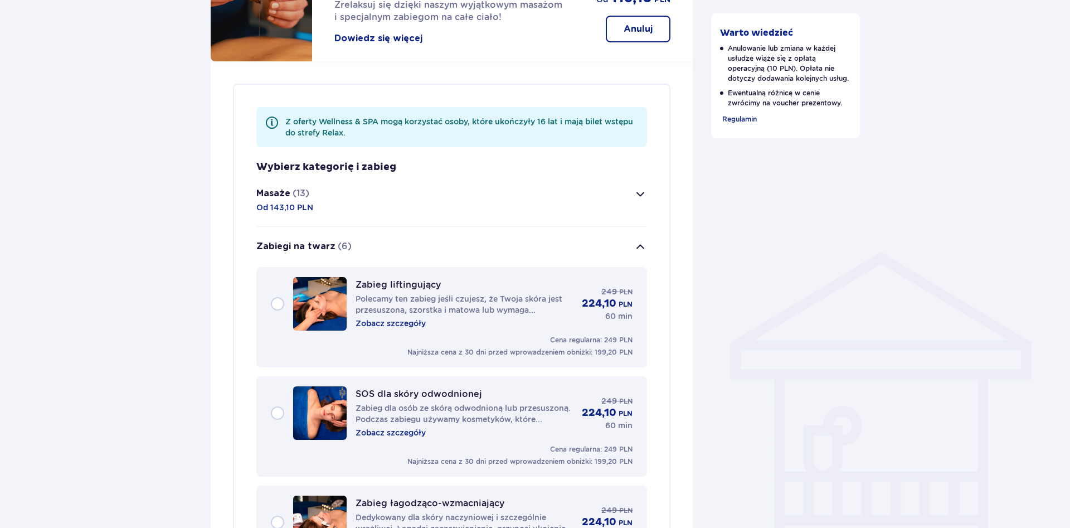
click at [641, 243] on span "button" at bounding box center [639, 246] width 13 height 13
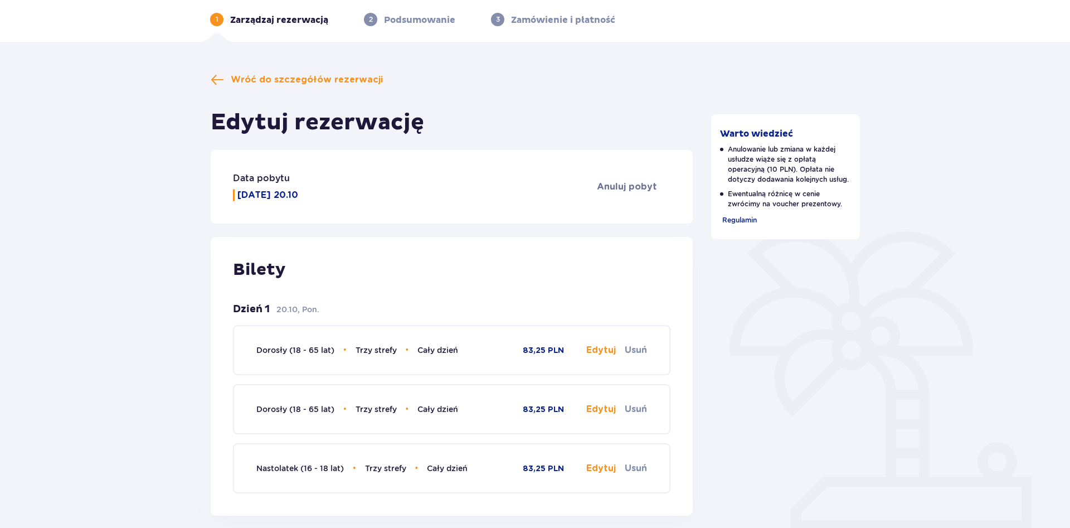
scroll to position [0, 0]
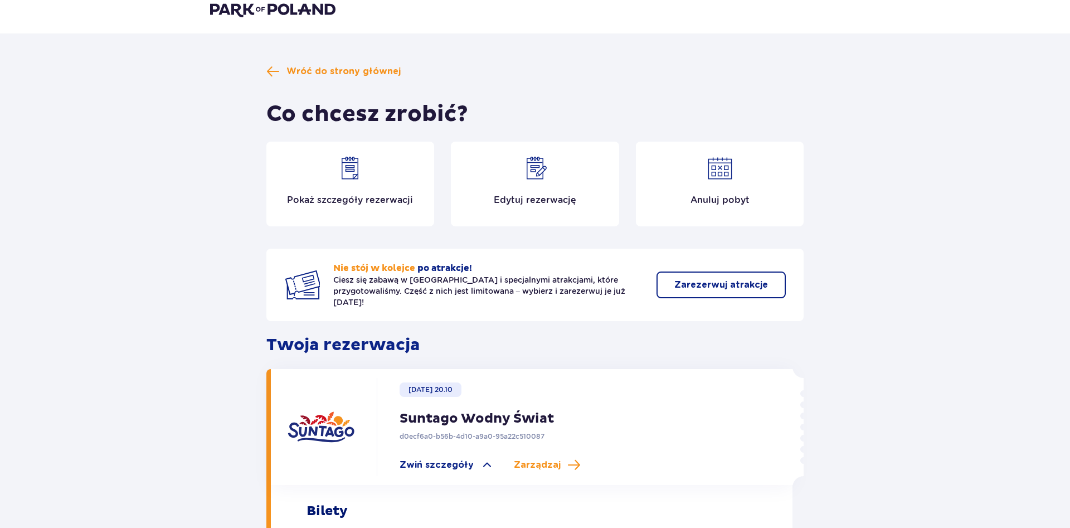
scroll to position [14, 0]
